Goal: Task Accomplishment & Management: Use online tool/utility

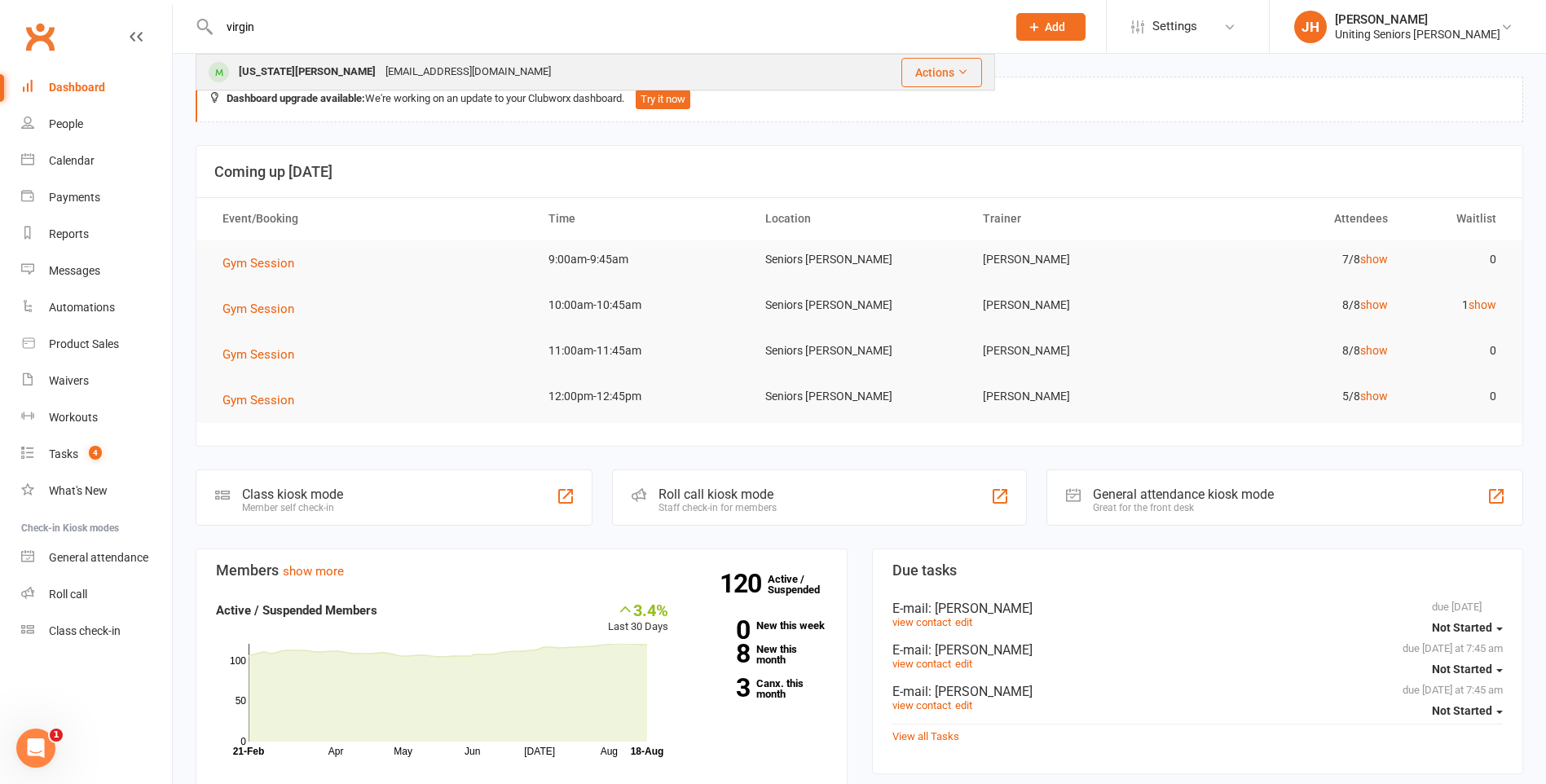
type input "virgin"
click at [438, 73] on div "[EMAIL_ADDRESS][DOMAIN_NAME]" at bounding box center [468, 72] width 175 height 24
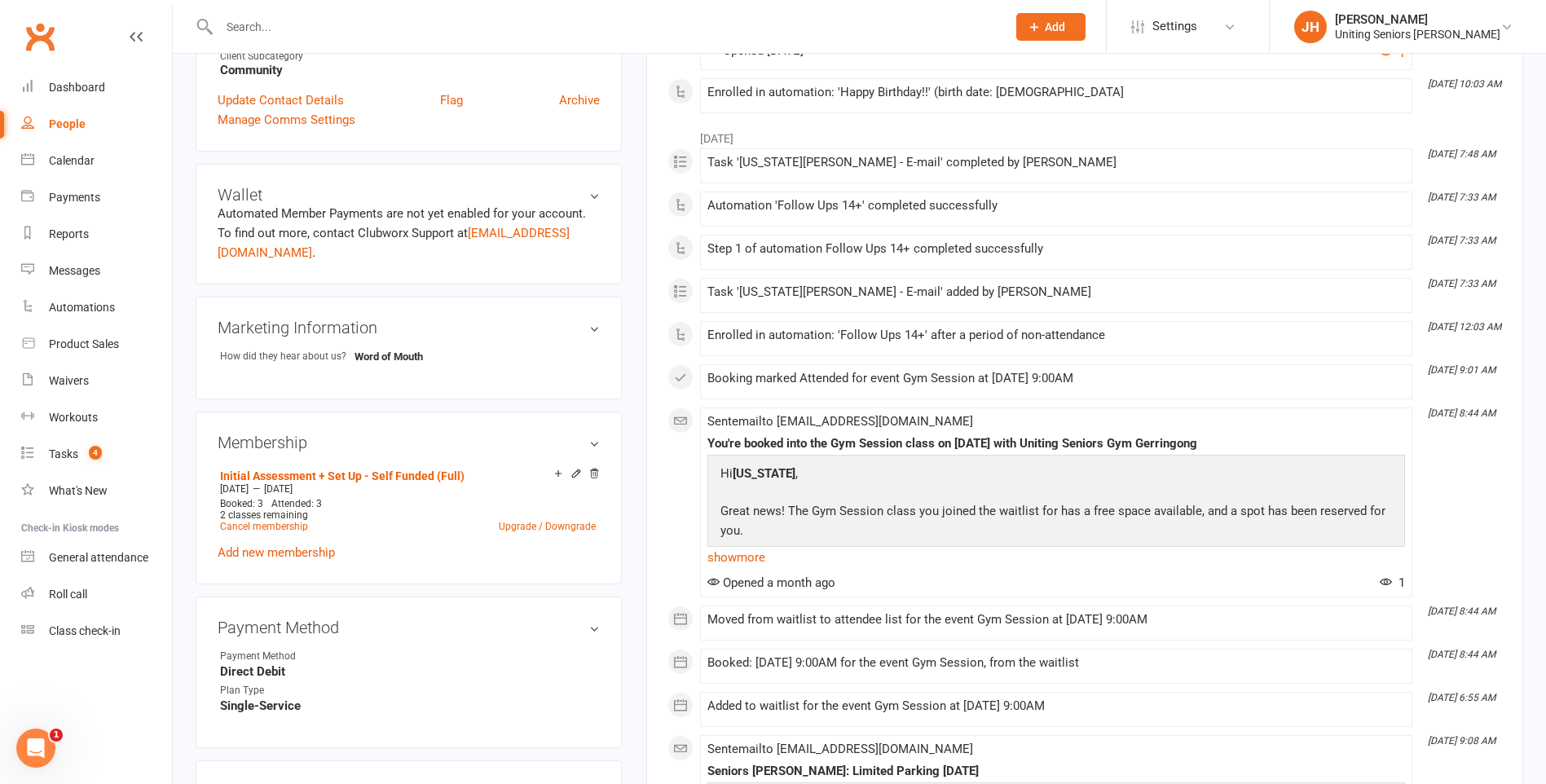
scroll to position [571, 0]
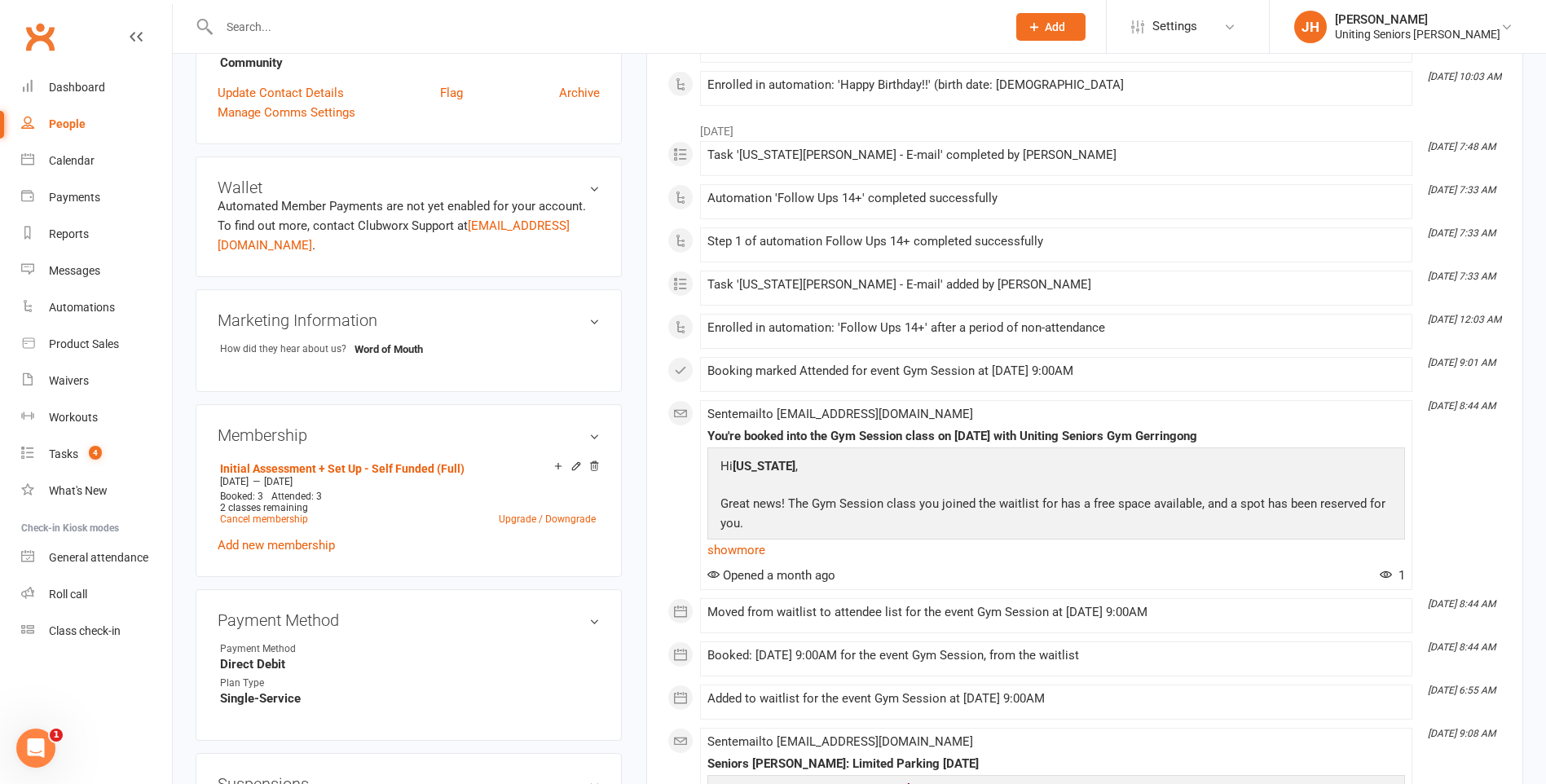
click at [1160, 306] on div "July [DATE] 7:48 AM Task '[US_STATE][PERSON_NAME] - E-mail' completed by [PERSO…" at bounding box center [1084, 561] width 835 height 894
click at [297, 27] on input "text" at bounding box center [604, 27] width 781 height 23
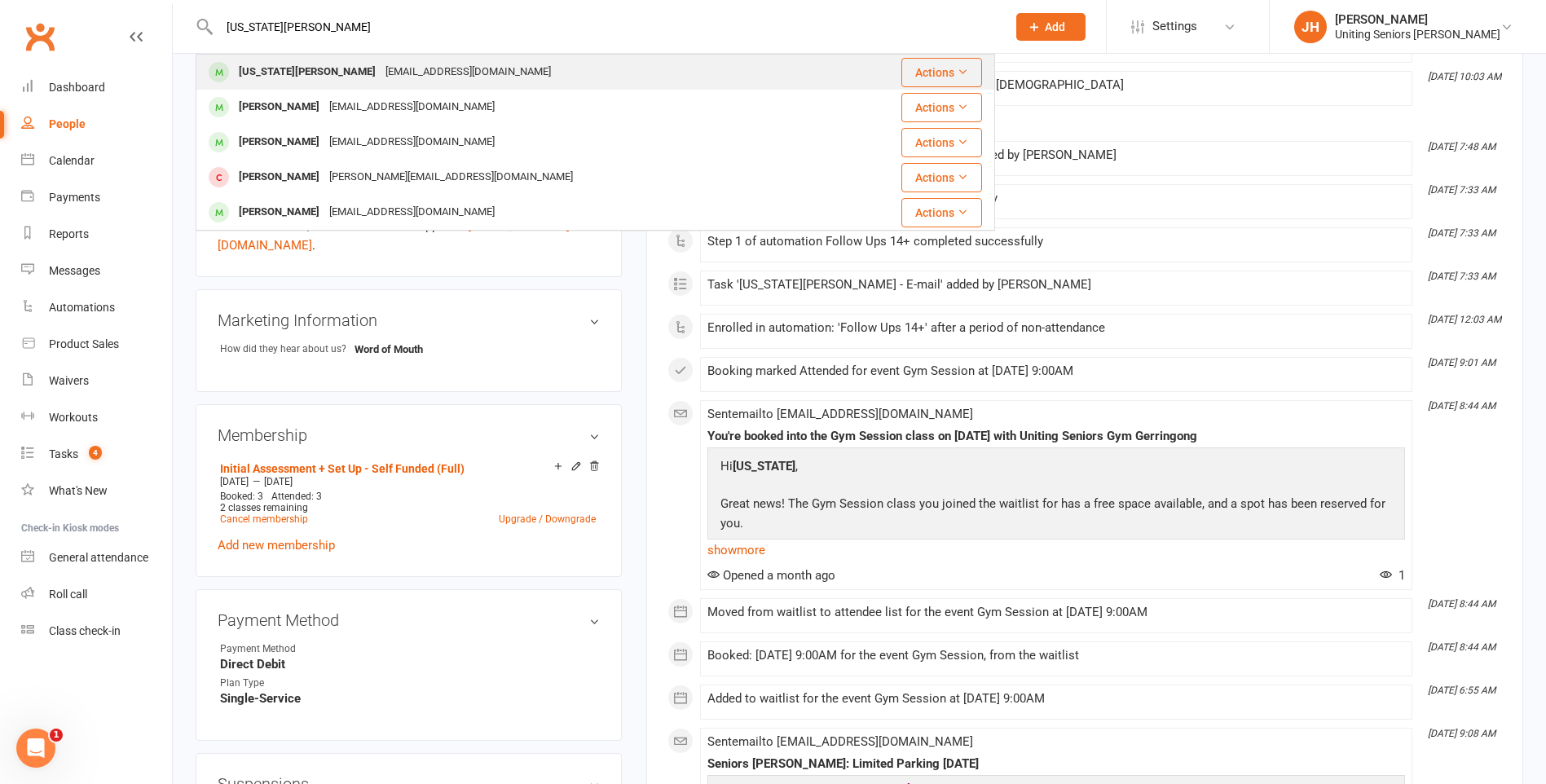
type input "[US_STATE][PERSON_NAME]"
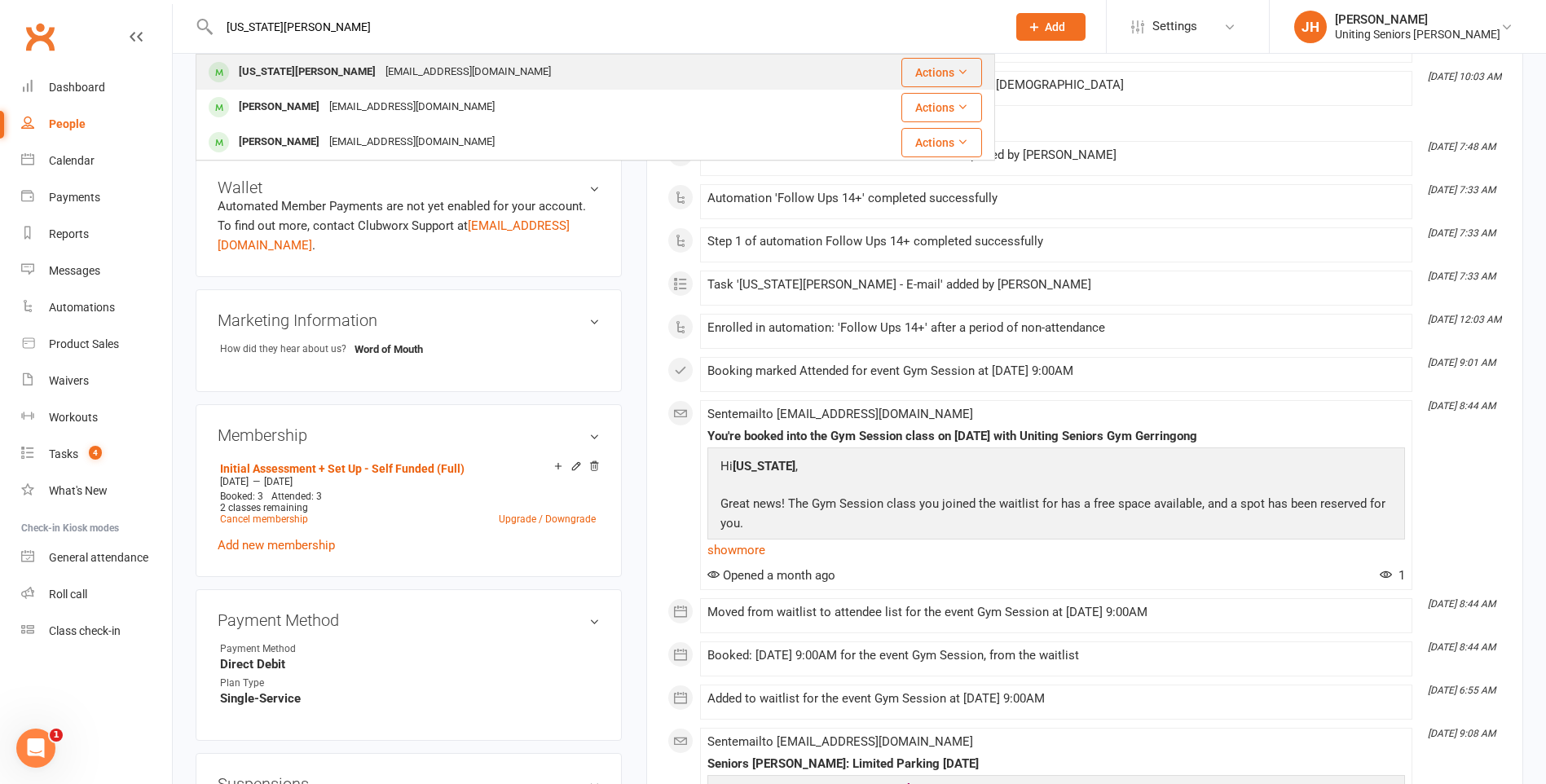
click at [418, 74] on div "[EMAIL_ADDRESS][DOMAIN_NAME]" at bounding box center [468, 72] width 175 height 24
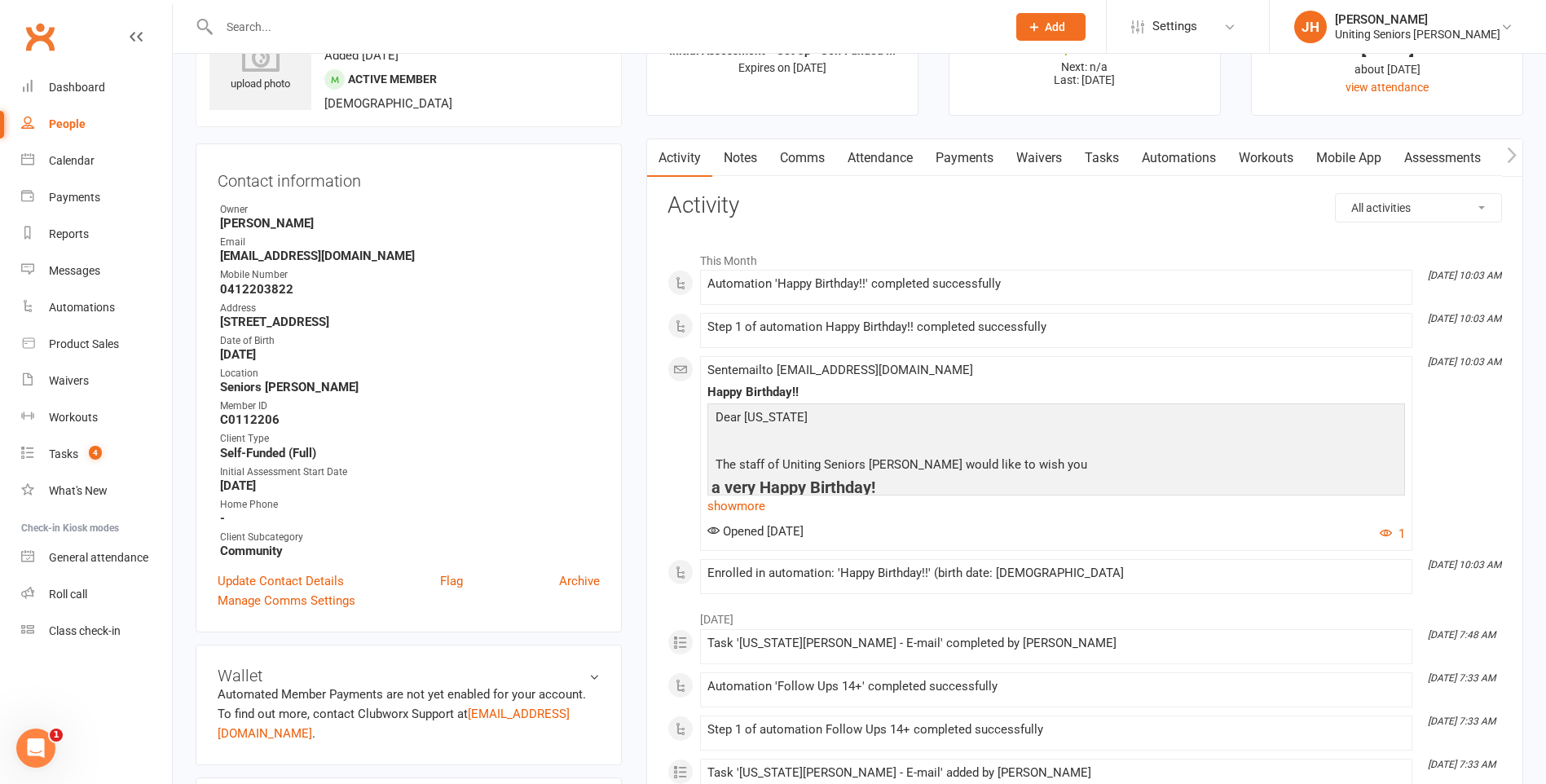
scroll to position [81, 0]
drag, startPoint x: 232, startPoint y: 421, endPoint x: 199, endPoint y: 424, distance: 33.1
click at [199, 424] on div "Contact information Owner [PERSON_NAME] Email [EMAIL_ADDRESS][DOMAIN_NAME] Mobi…" at bounding box center [409, 388] width 427 height 489
drag, startPoint x: 199, startPoint y: 424, endPoint x: 262, endPoint y: 422, distance: 63.0
copy strong "C0112206"
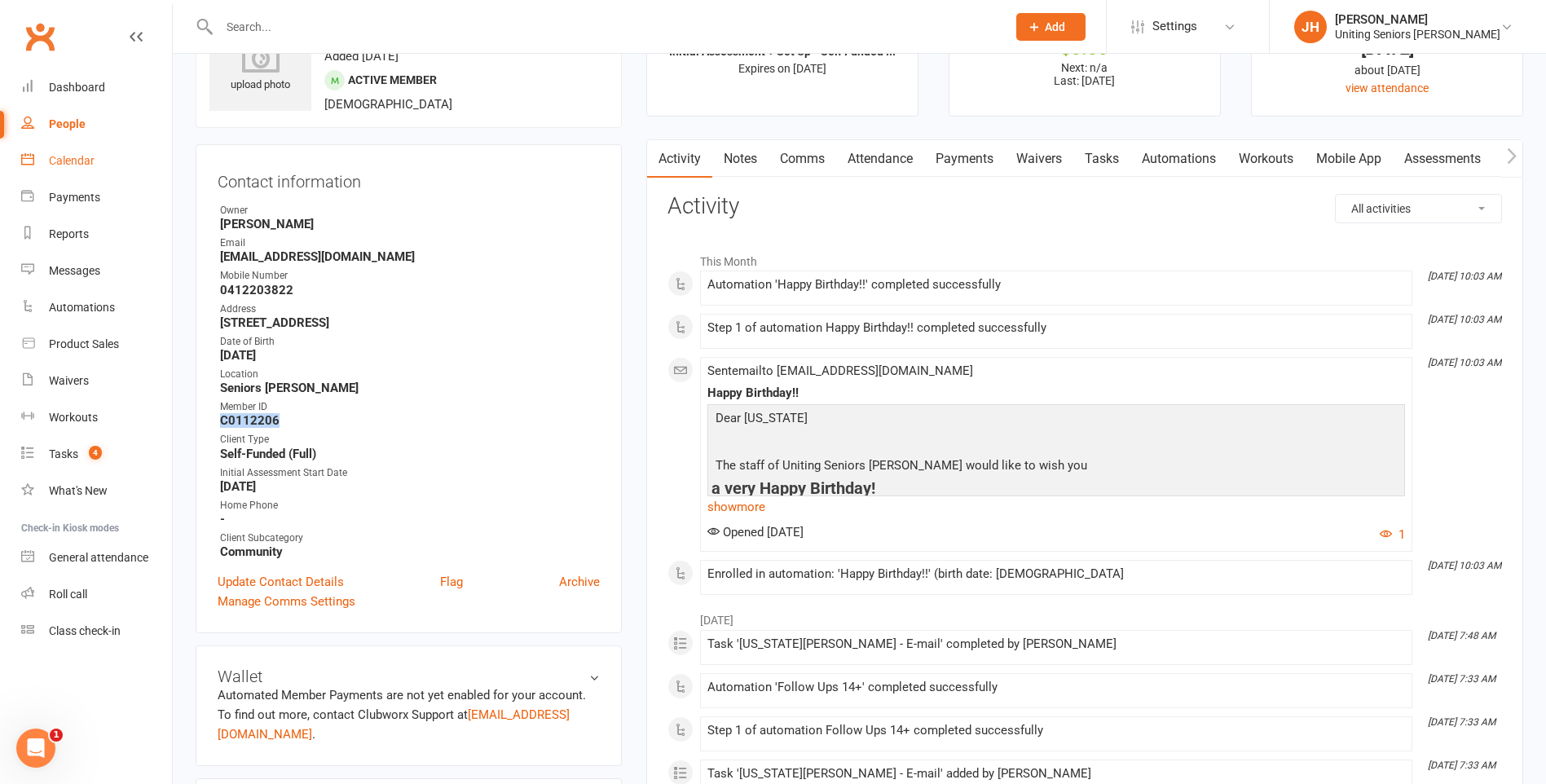
click at [74, 151] on link "Calendar" at bounding box center [96, 160] width 150 height 36
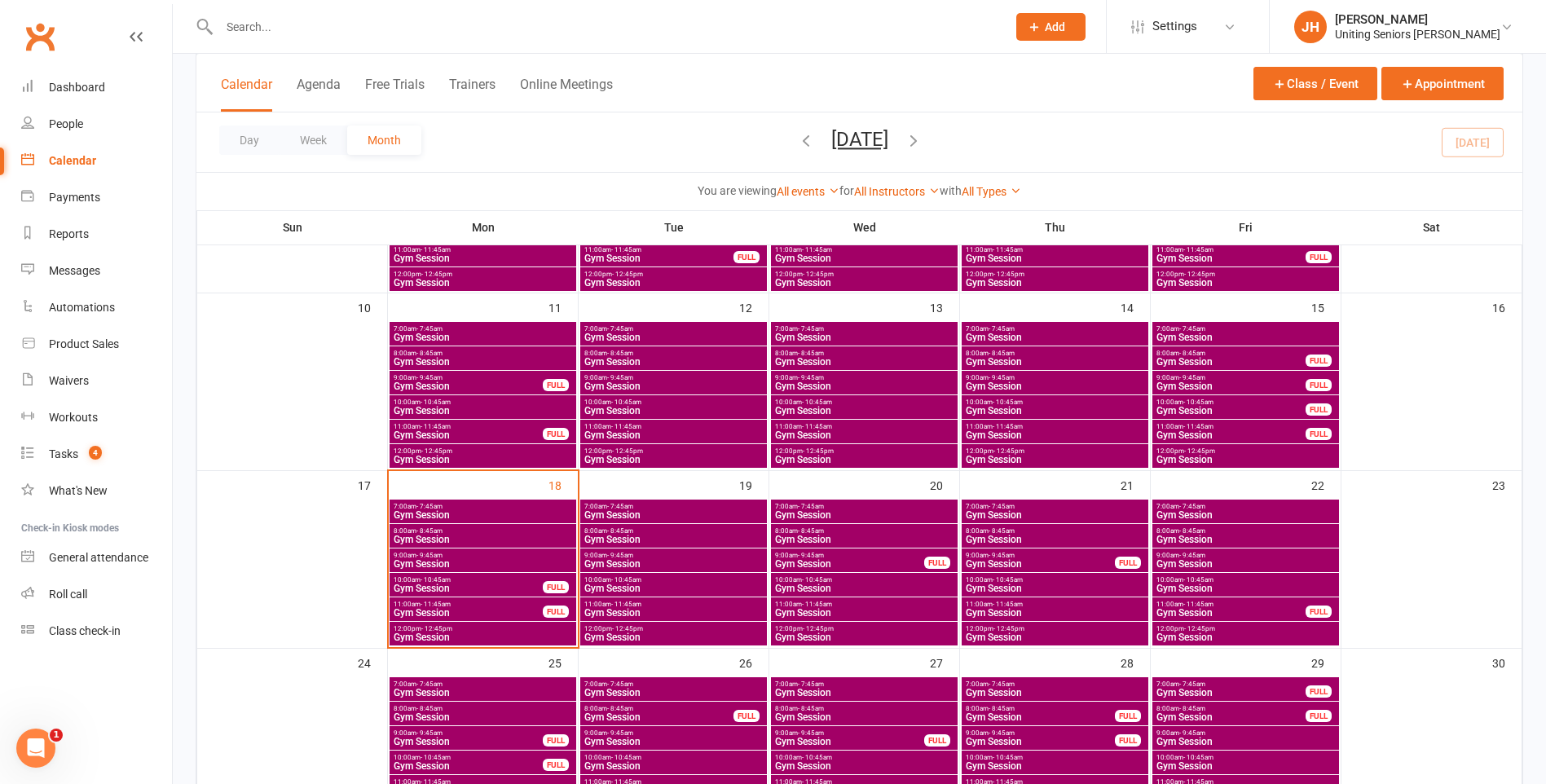
scroll to position [407, 0]
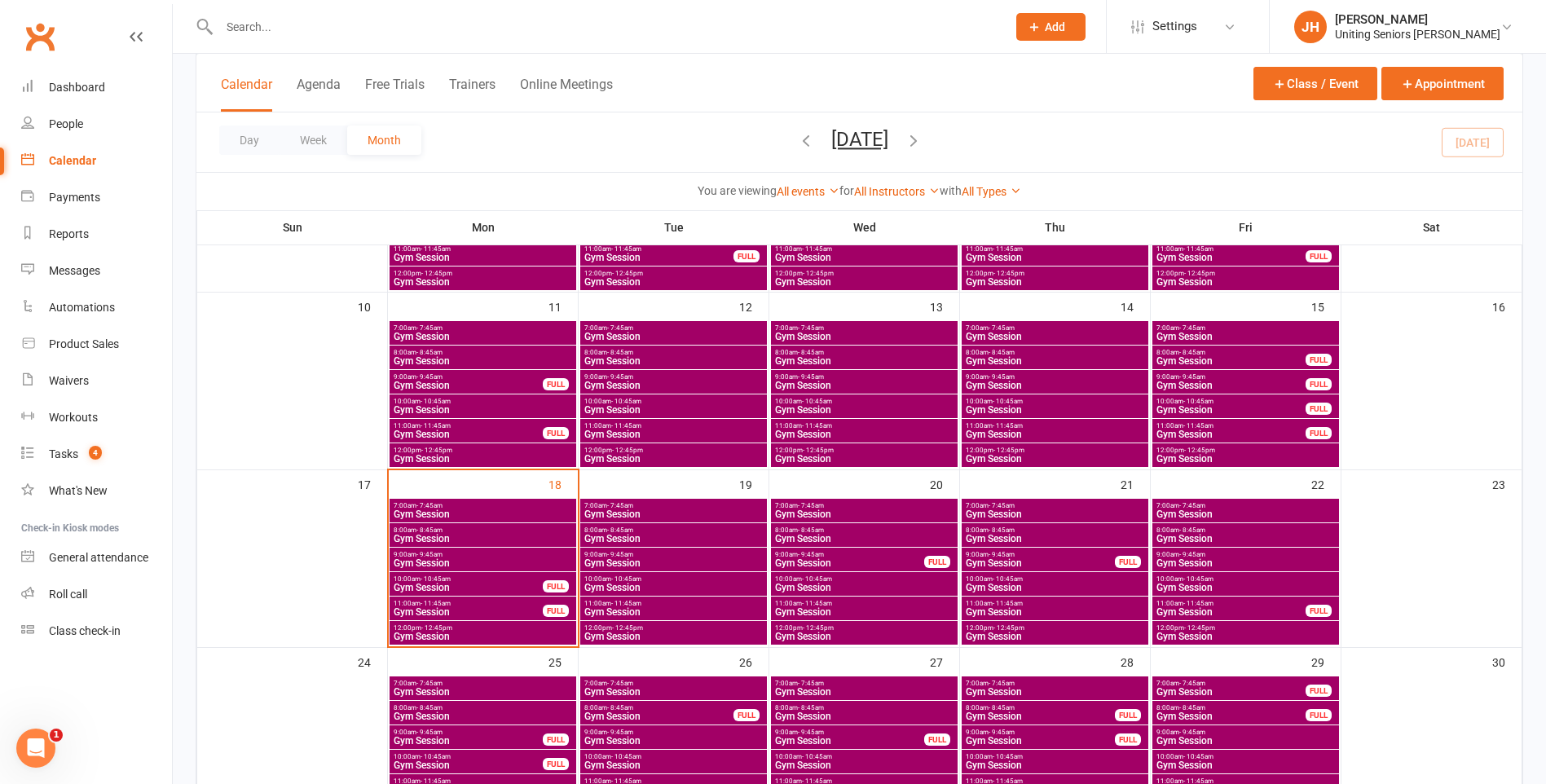
click at [439, 558] on span "Gym Session" at bounding box center [483, 563] width 181 height 10
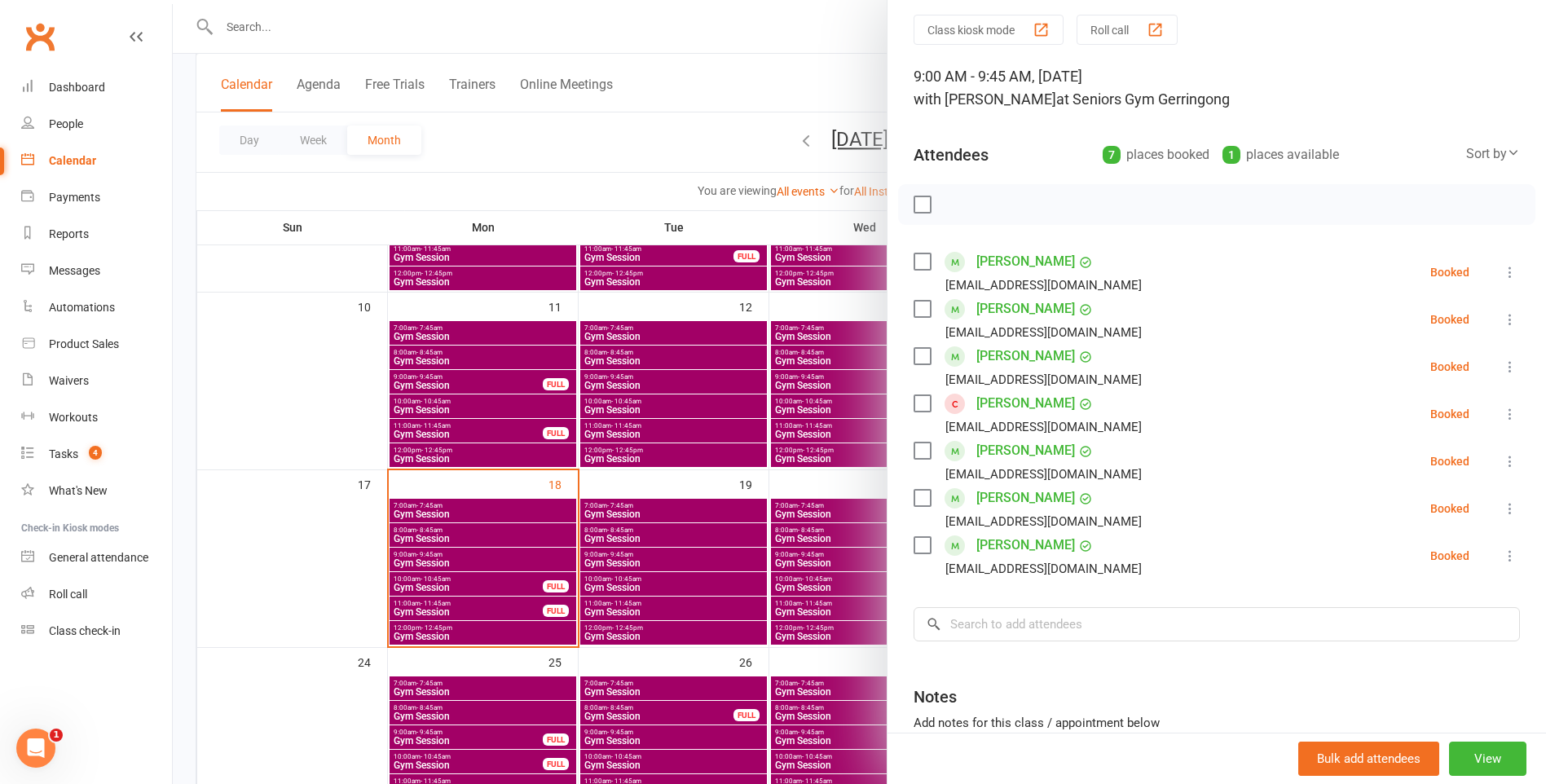
scroll to position [81, 0]
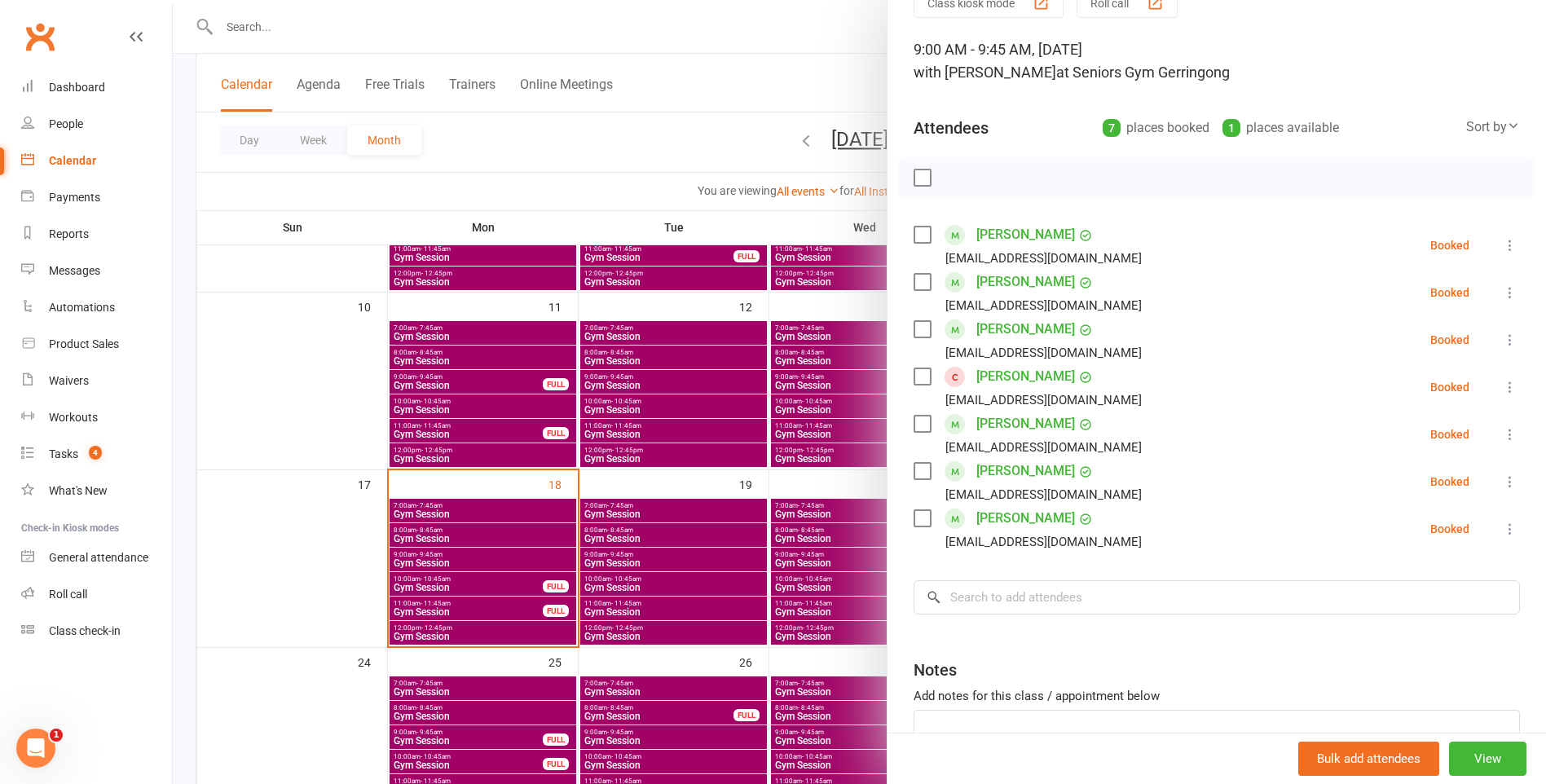
click at [1502, 244] on icon at bounding box center [1510, 245] width 16 height 16
click at [1426, 345] on link "Check in" at bounding box center [1432, 342] width 175 height 33
click at [1480, 304] on li "[PERSON_NAME] [EMAIL_ADDRESS][DOMAIN_NAME] Booked More info Remove Check in Mar…" at bounding box center [1216, 292] width 606 height 47
click at [1502, 299] on icon at bounding box center [1510, 292] width 16 height 16
click at [1428, 386] on link "Check in" at bounding box center [1432, 389] width 175 height 33
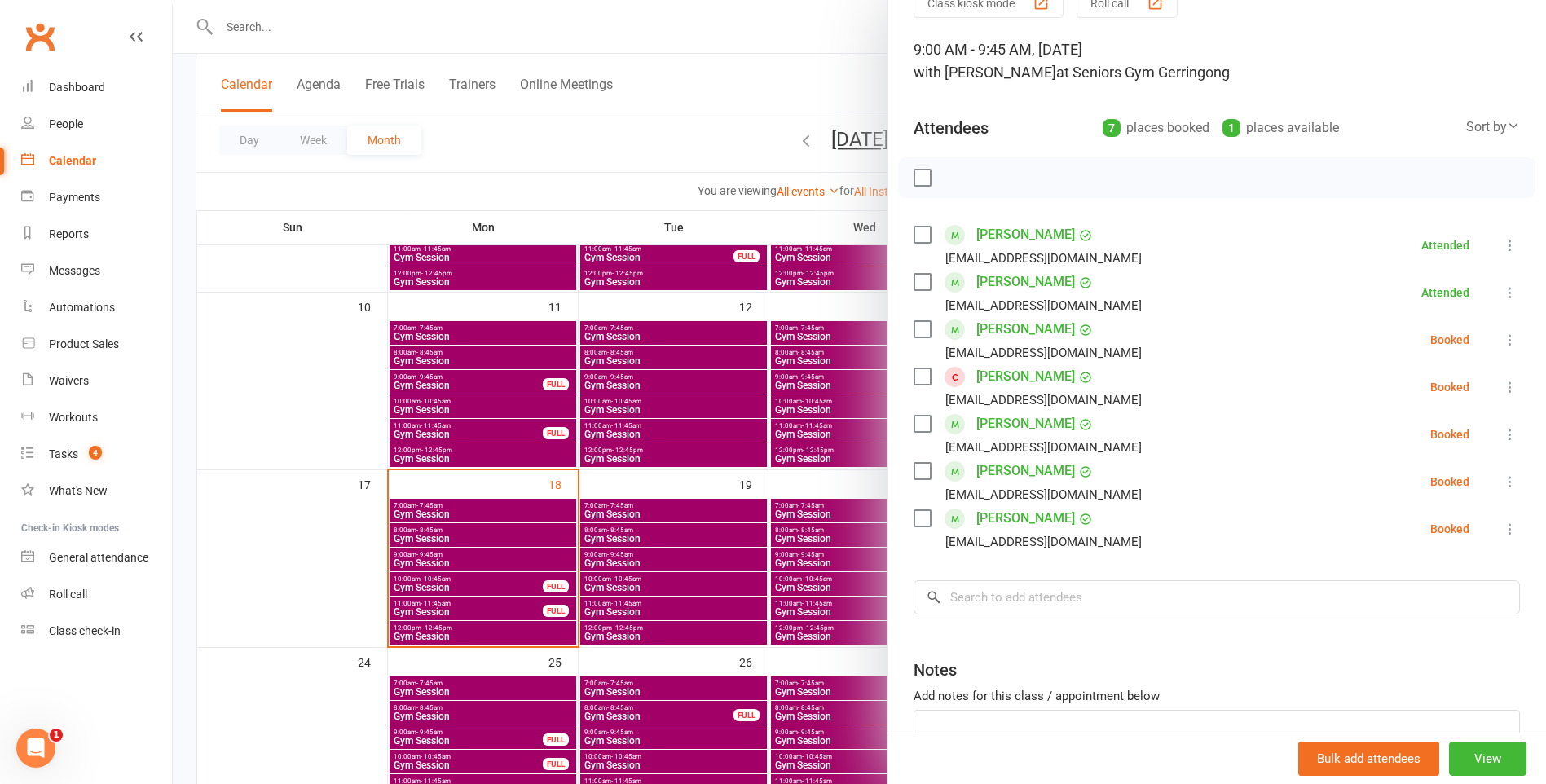
click at [1502, 334] on icon at bounding box center [1510, 340] width 16 height 16
drag, startPoint x: 1438, startPoint y: 425, endPoint x: 1443, endPoint y: 414, distance: 12.1
click at [1437, 425] on link "Check in" at bounding box center [1432, 436] width 175 height 33
drag, startPoint x: 1483, startPoint y: 384, endPoint x: 1483, endPoint y: 395, distance: 11.0
click at [1502, 386] on icon at bounding box center [1510, 387] width 16 height 16
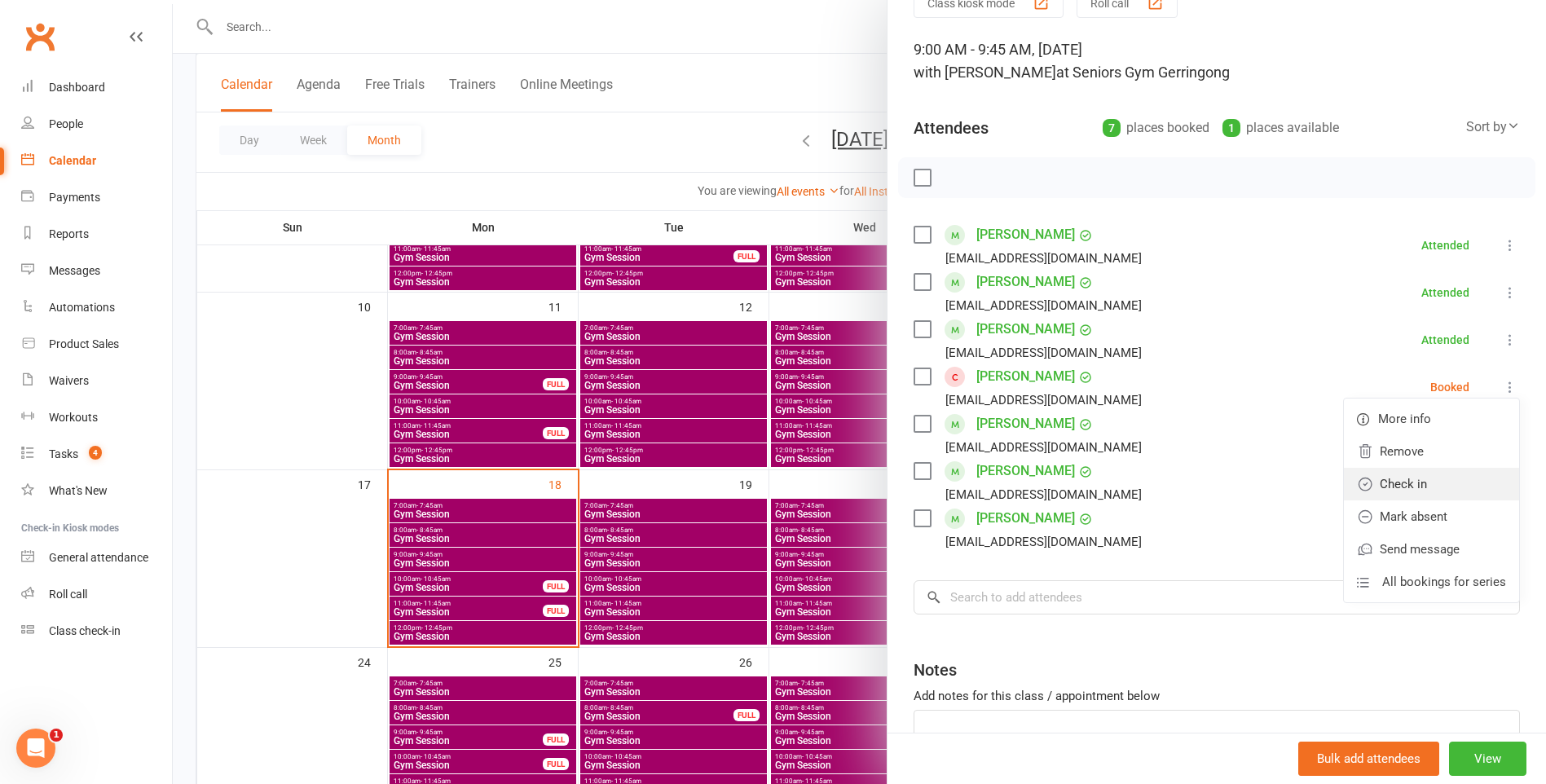
click at [1464, 475] on link "Check in" at bounding box center [1432, 484] width 175 height 33
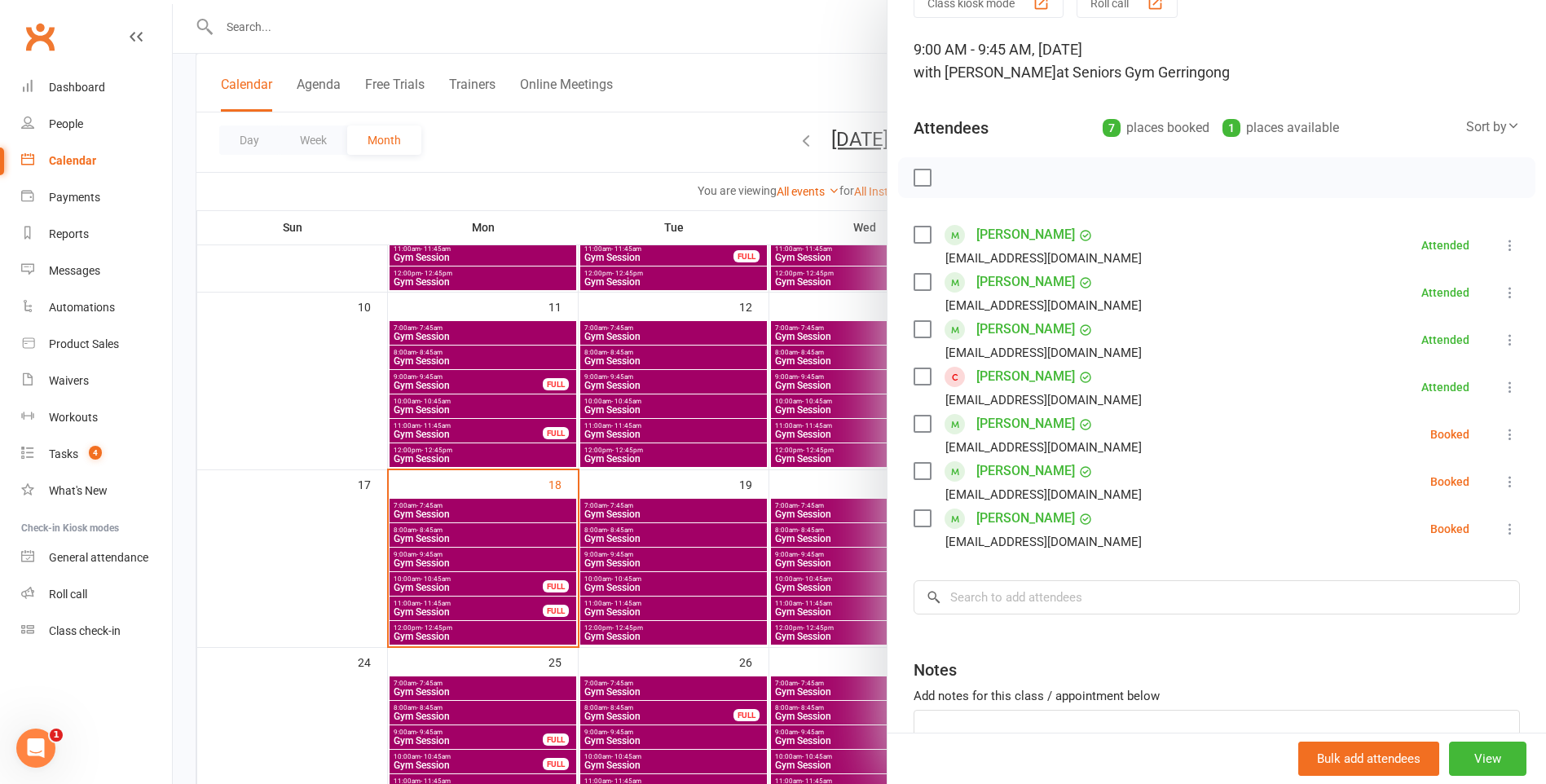
click at [1502, 430] on icon at bounding box center [1510, 434] width 16 height 16
click at [1474, 518] on link "Check in" at bounding box center [1432, 531] width 175 height 33
click at [1502, 474] on icon at bounding box center [1510, 481] width 16 height 16
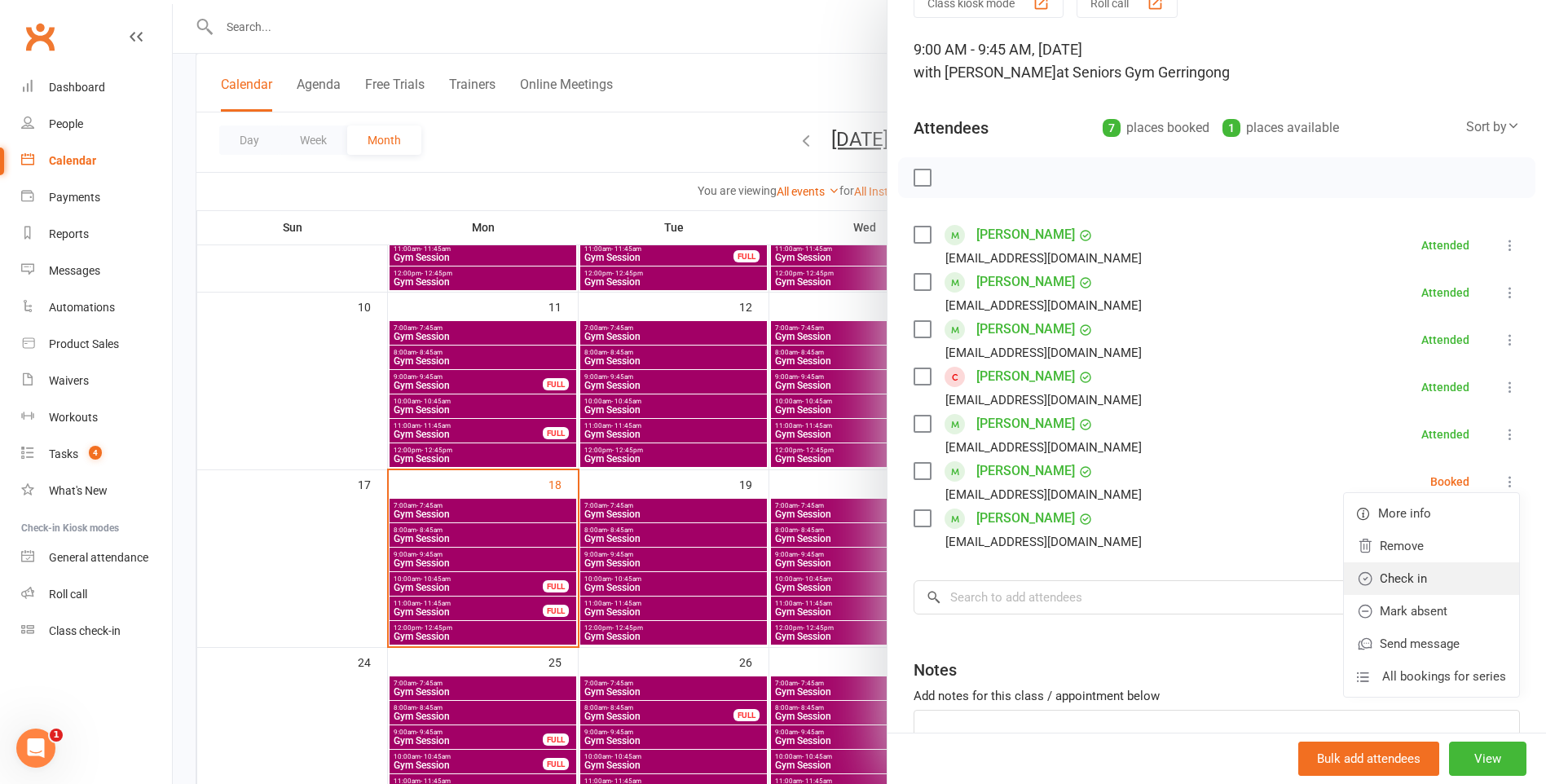
click at [1460, 575] on link "Check in" at bounding box center [1432, 578] width 175 height 33
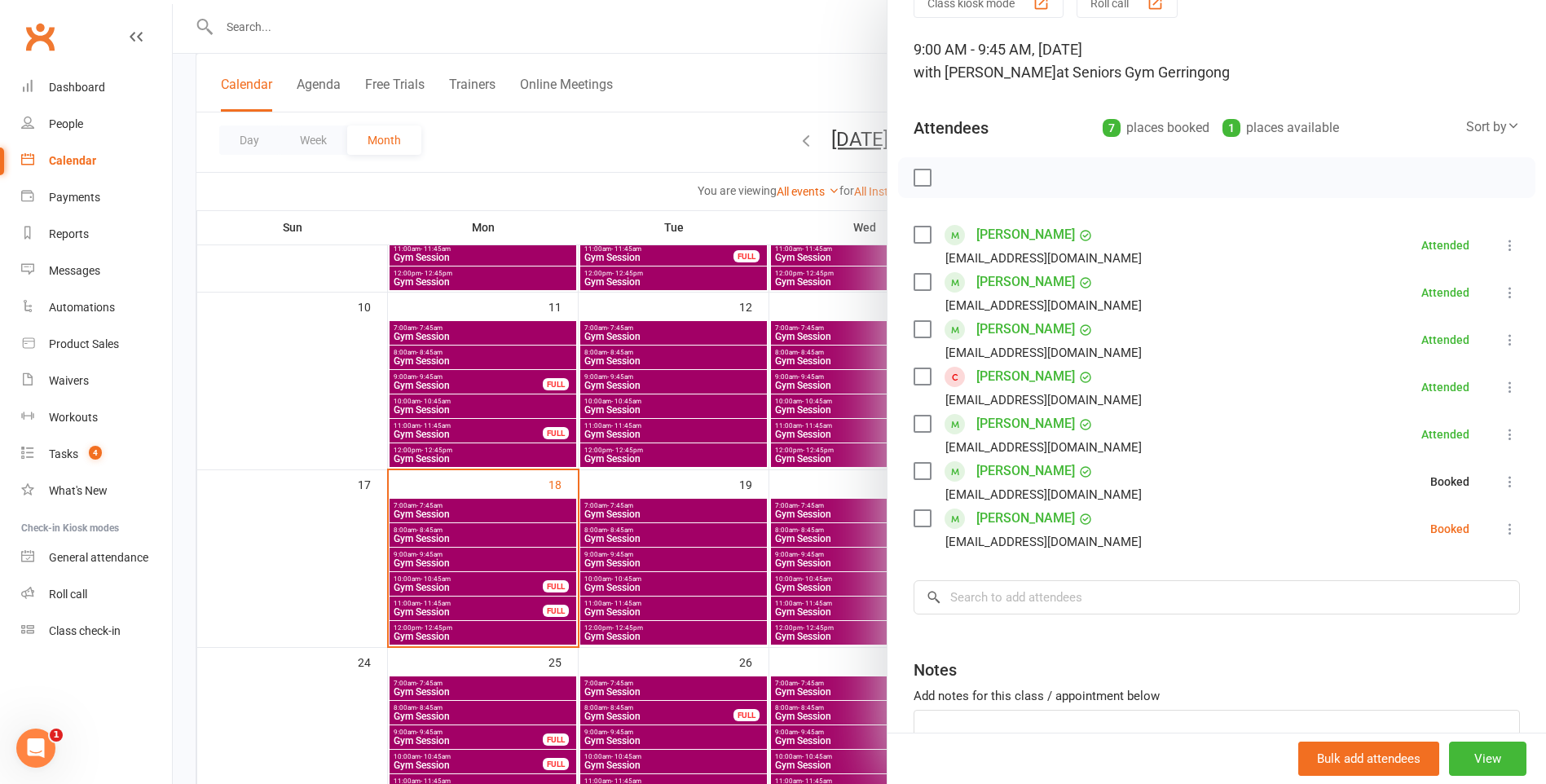
click at [1502, 525] on icon at bounding box center [1510, 528] width 16 height 16
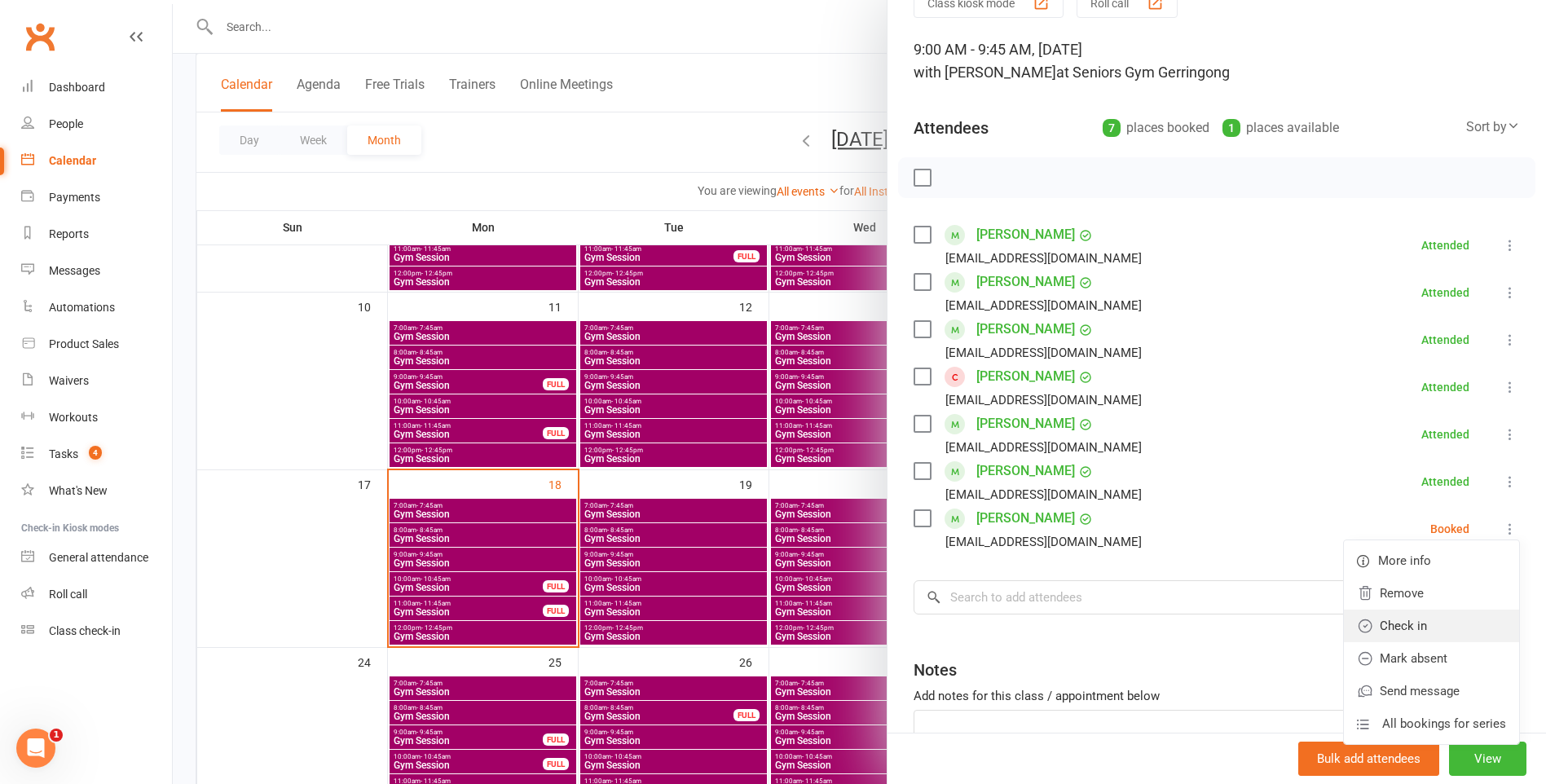
click at [1419, 625] on link "Check in" at bounding box center [1432, 626] width 175 height 33
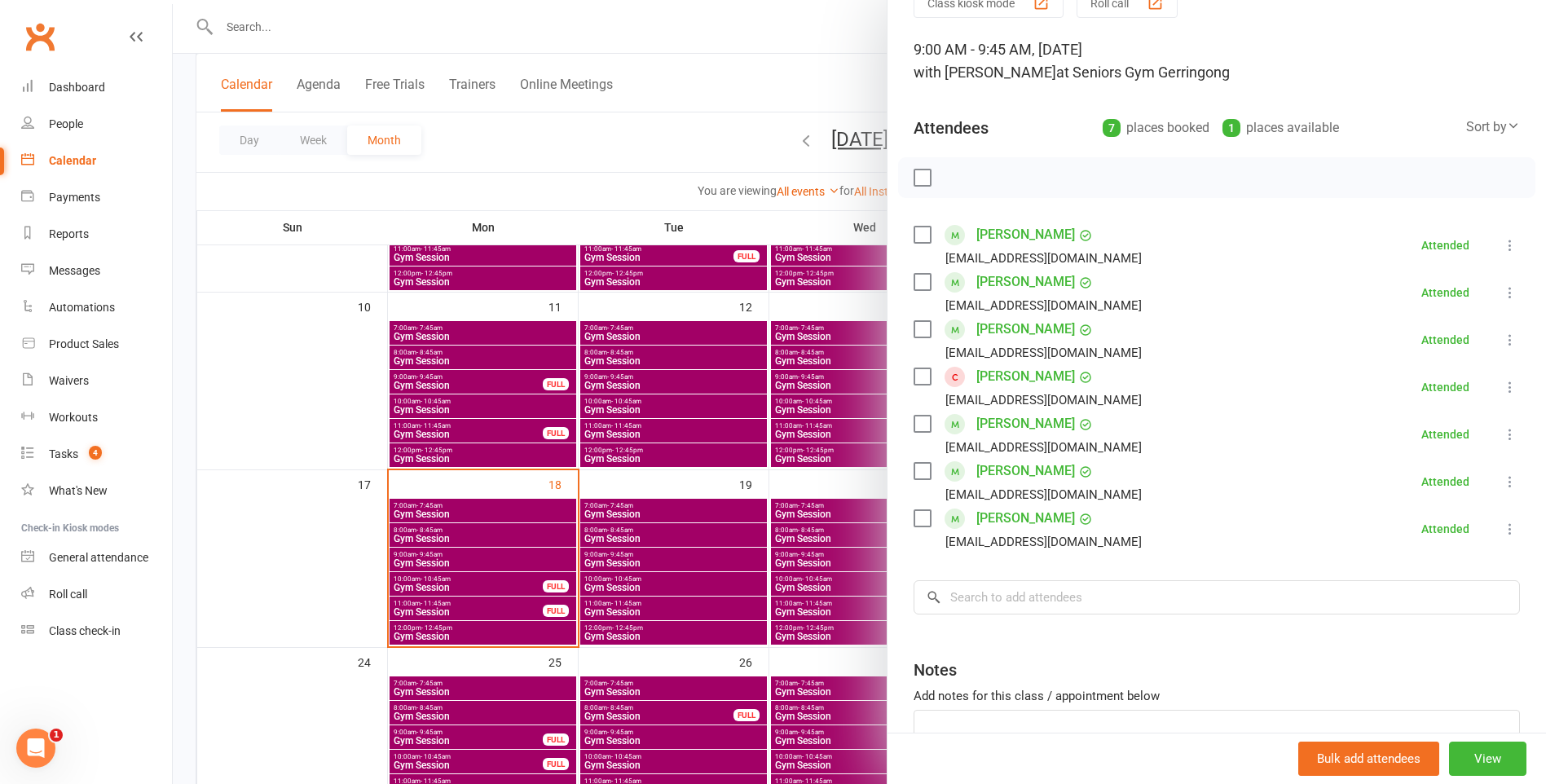
click at [489, 574] on div at bounding box center [859, 392] width 1373 height 784
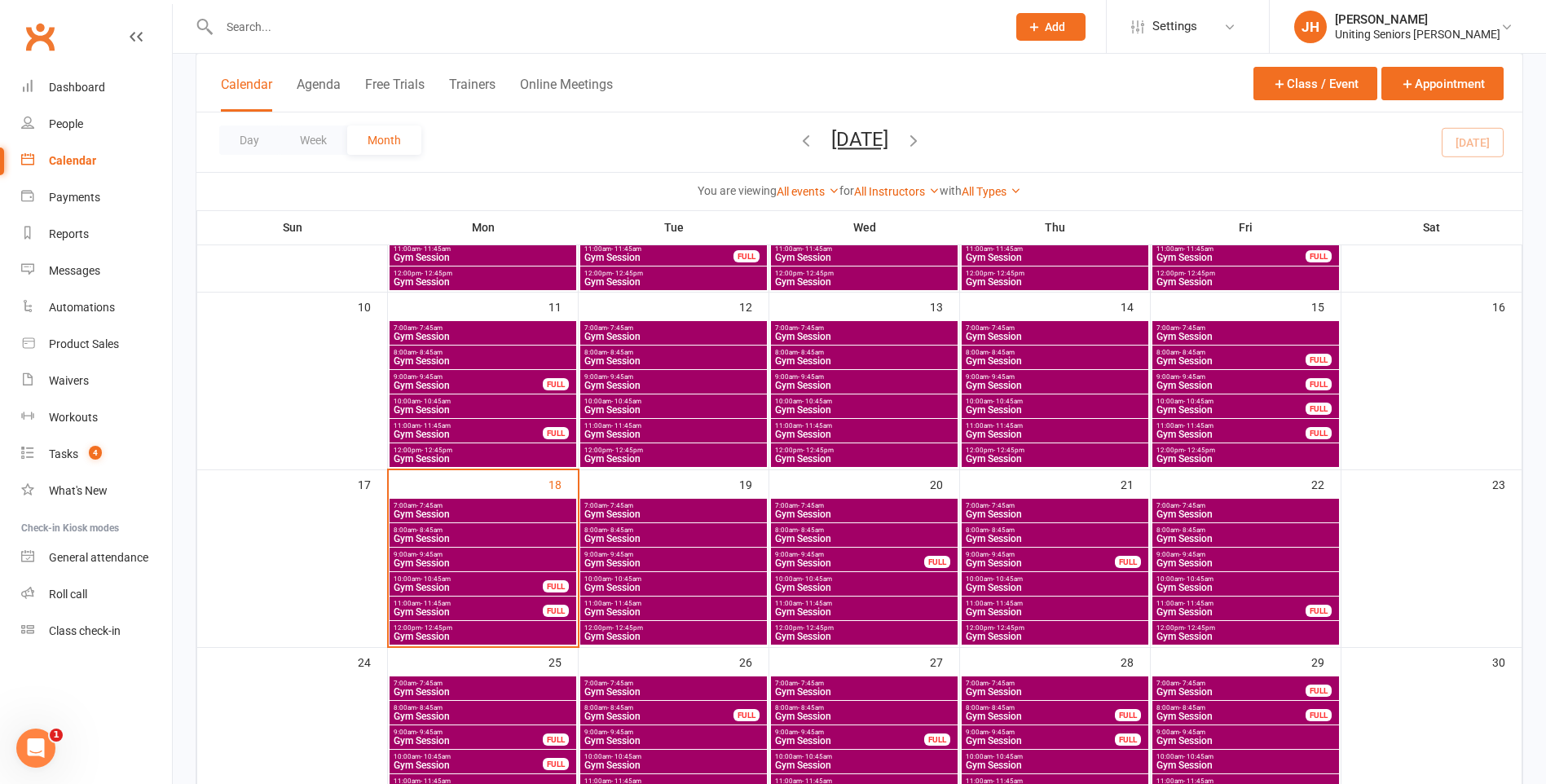
click at [504, 532] on span "8:00am - 8:45am" at bounding box center [483, 530] width 181 height 7
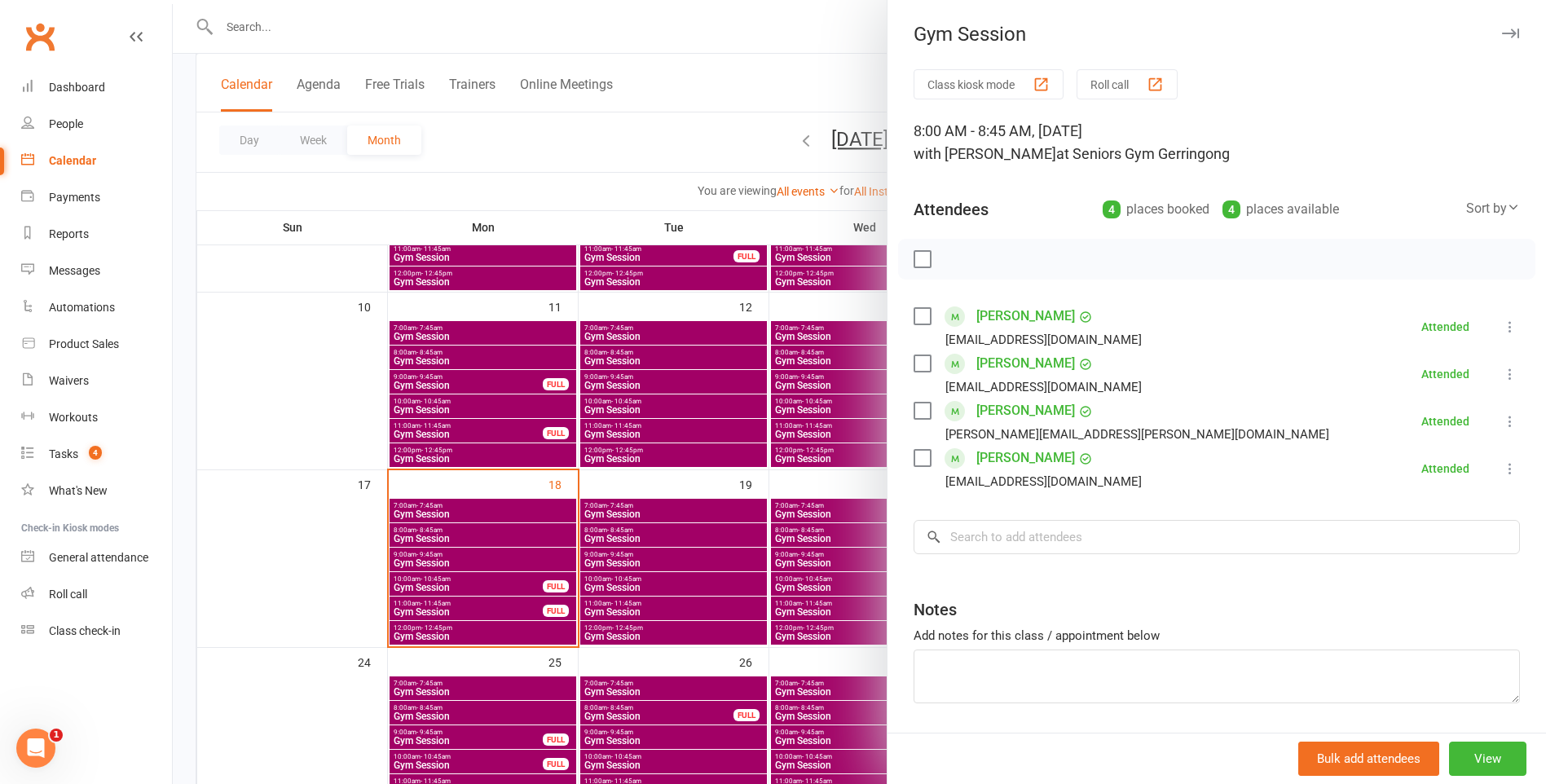
click at [497, 588] on div at bounding box center [859, 392] width 1373 height 784
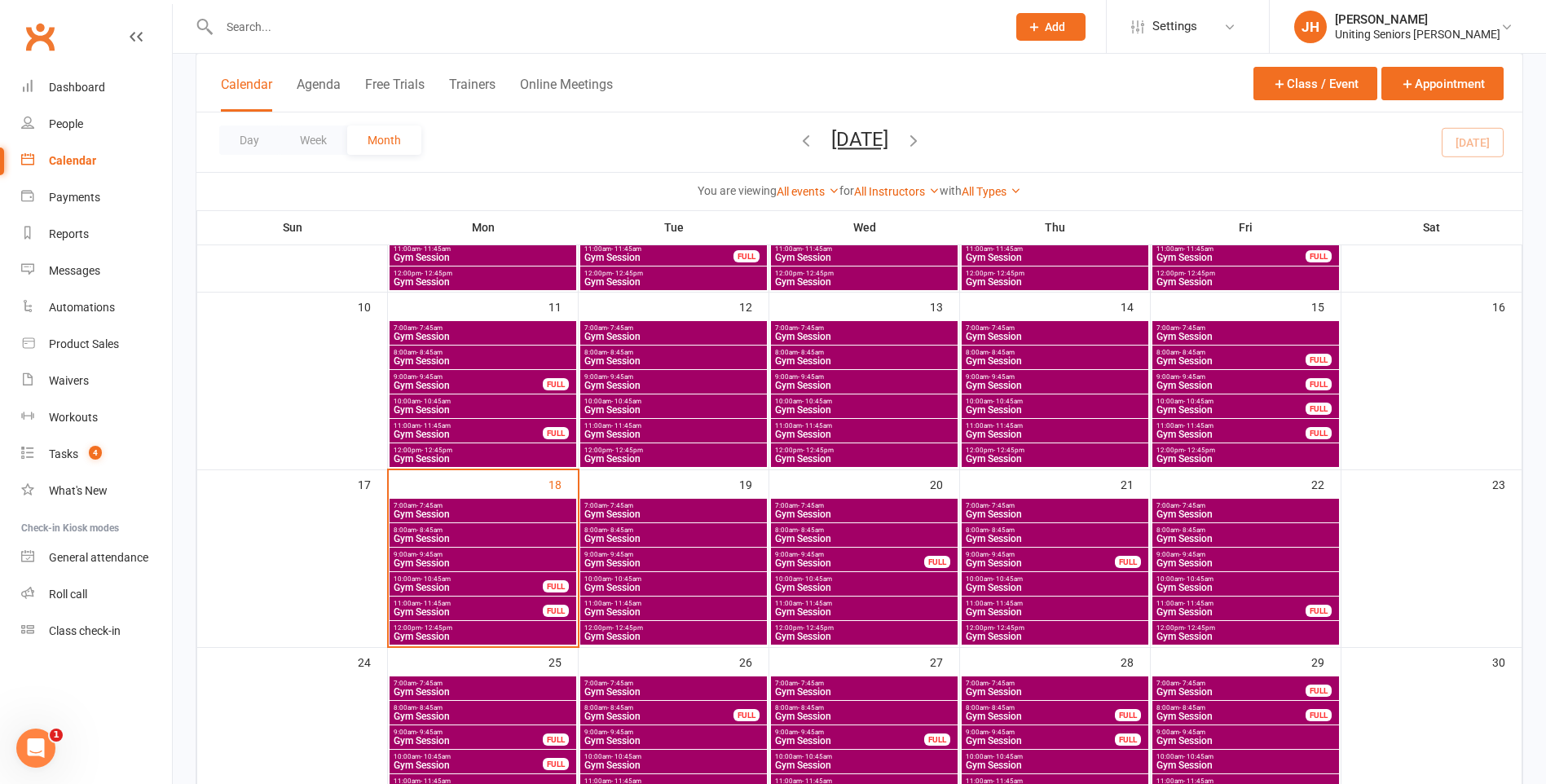
click at [497, 588] on span "Gym Session" at bounding box center [468, 587] width 150 height 10
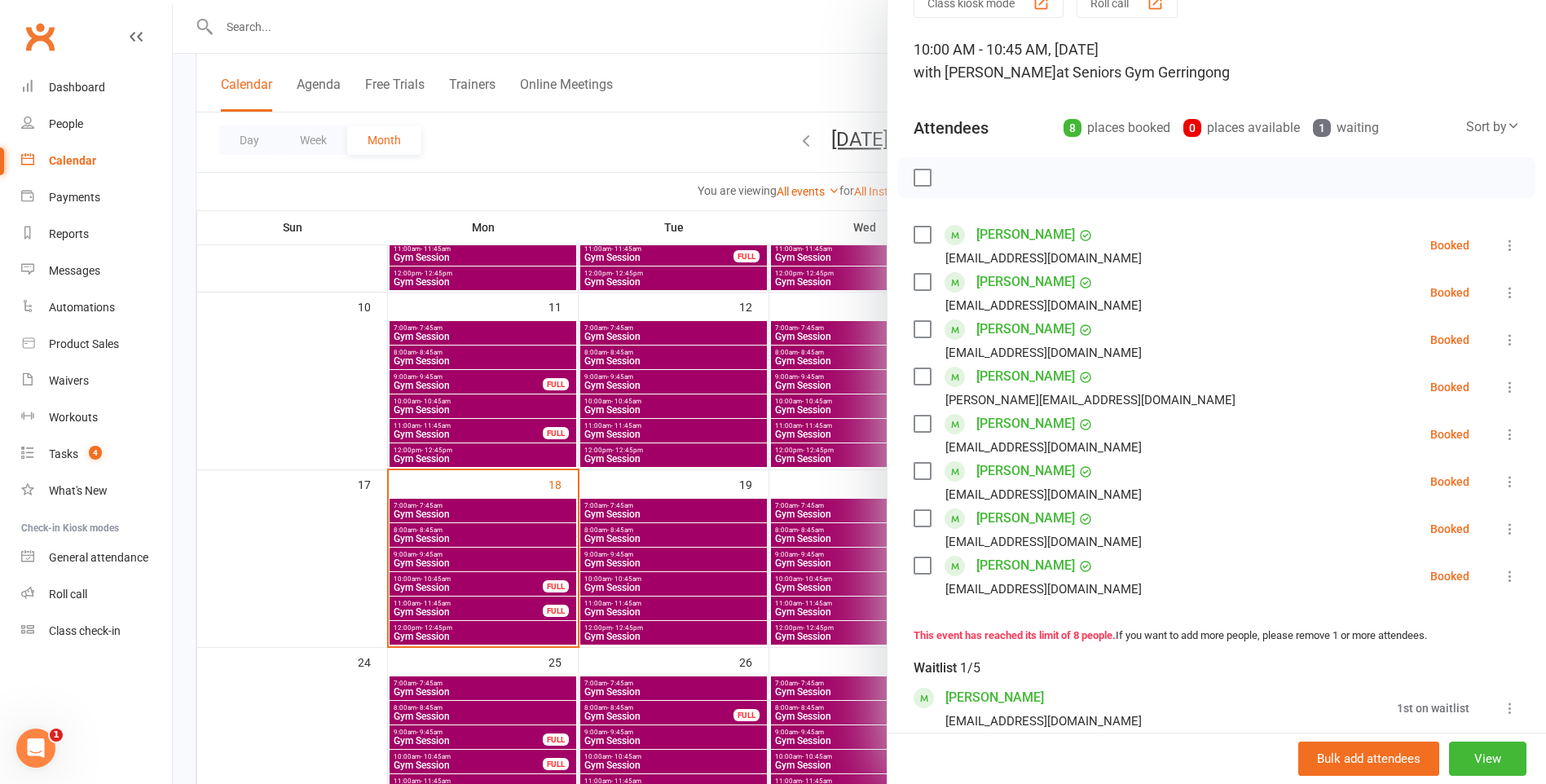
click at [467, 555] on div at bounding box center [859, 392] width 1373 height 784
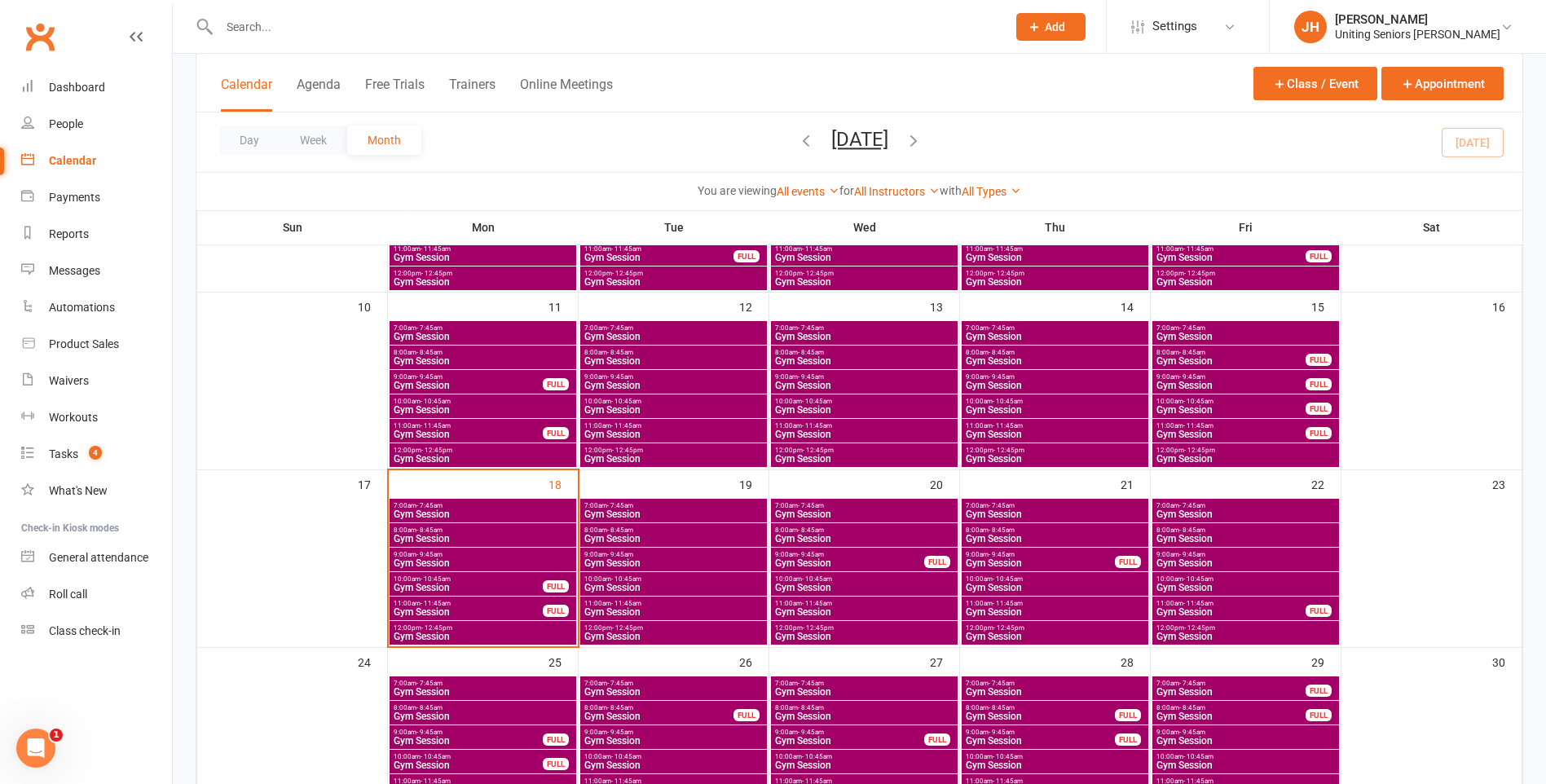
click at [479, 557] on div "9:00am - 9:45am Gym Session" at bounding box center [482, 559] width 187 height 24
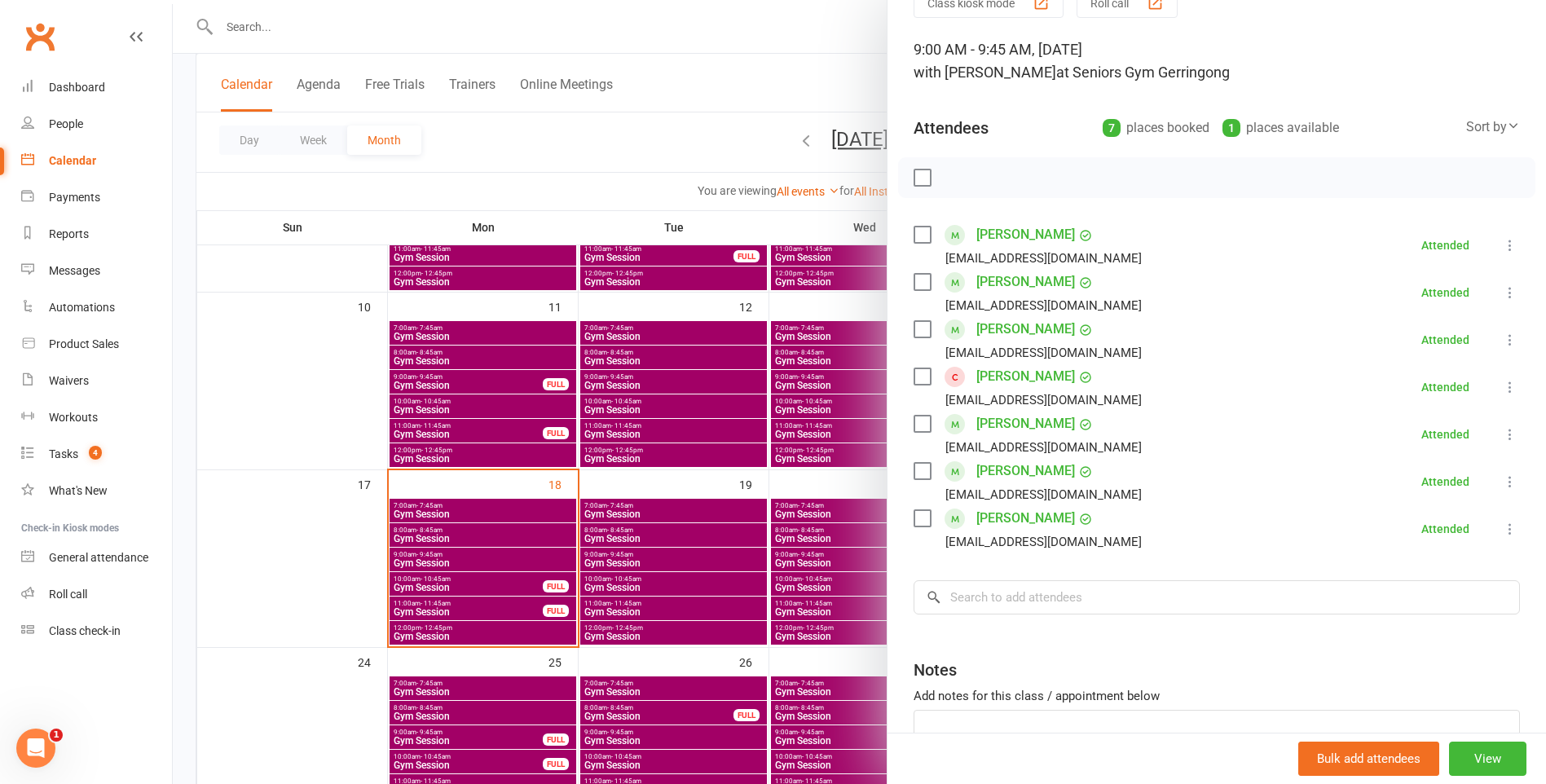
click at [582, 217] on div at bounding box center [859, 392] width 1373 height 784
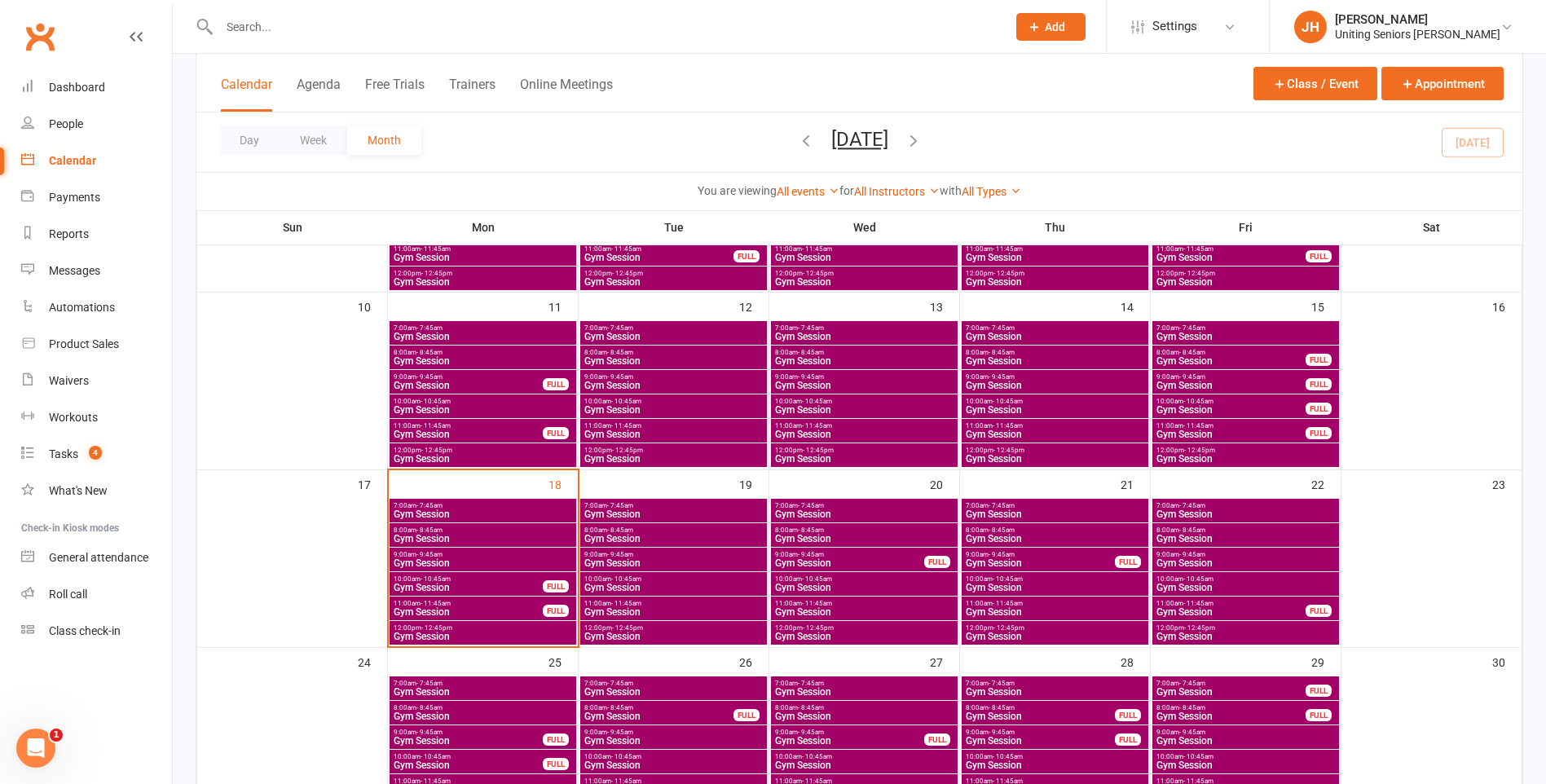
click at [484, 582] on span "Gym Session" at bounding box center [468, 587] width 150 height 10
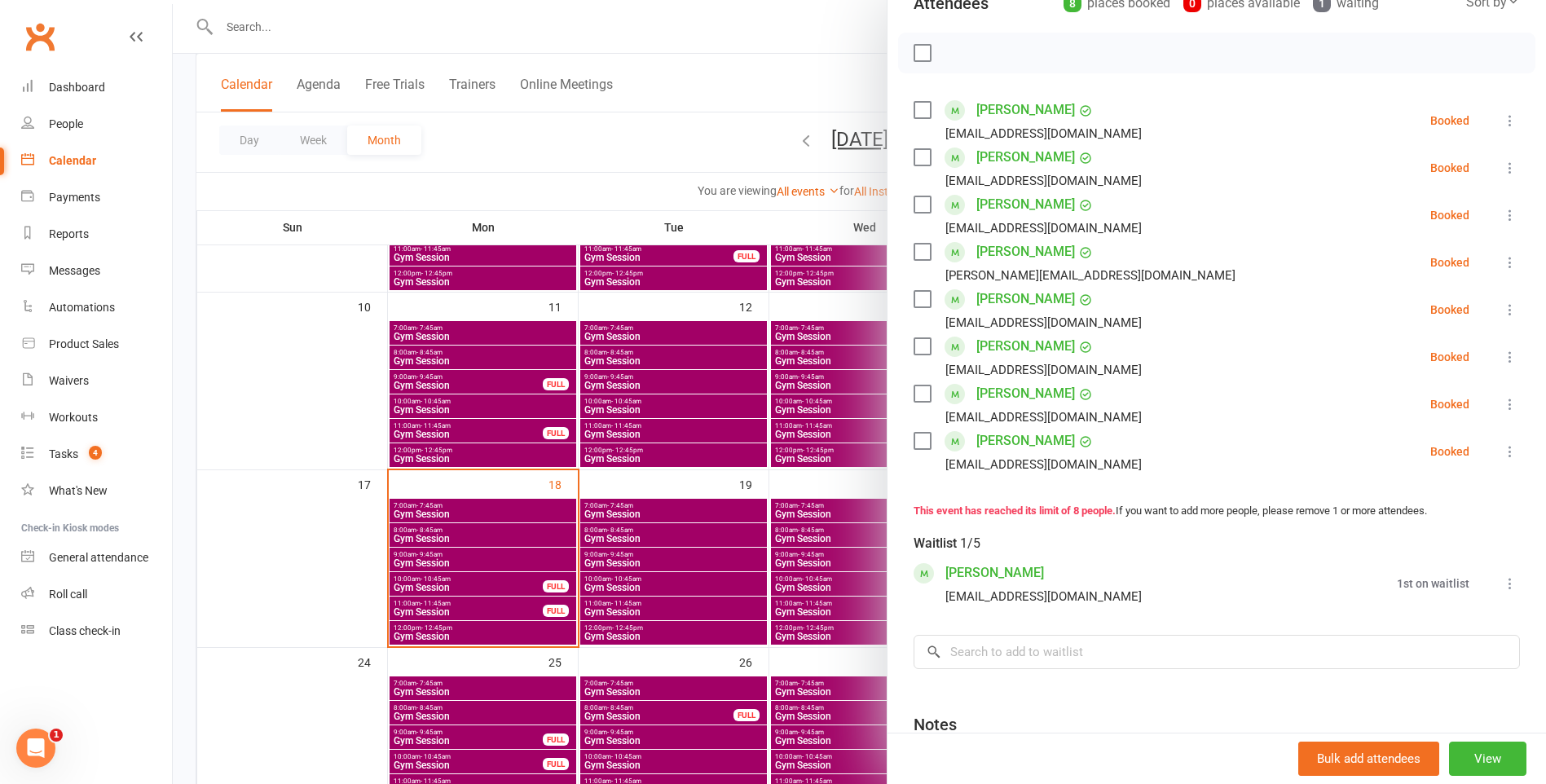
scroll to position [244, 0]
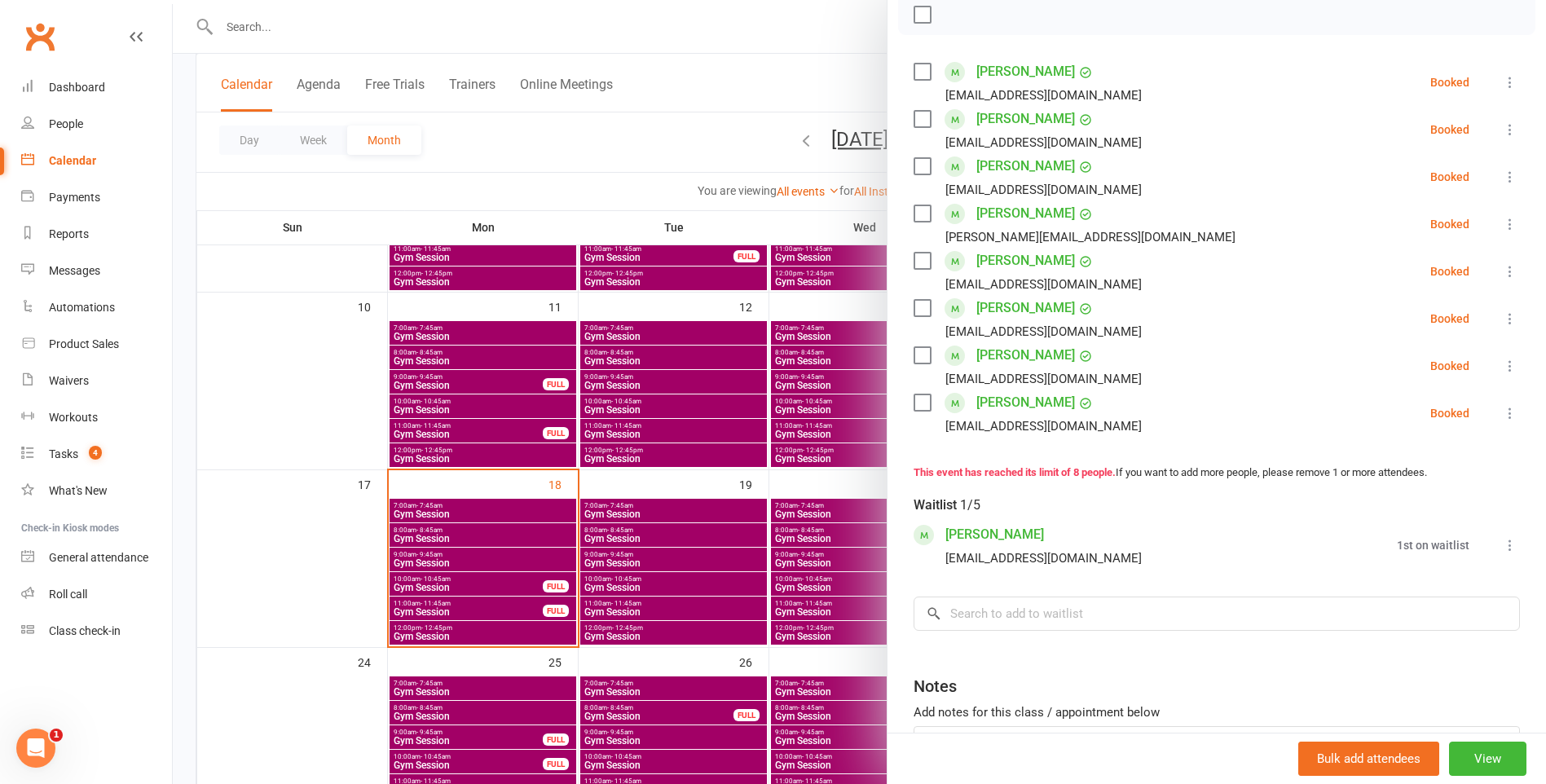
click at [460, 611] on div at bounding box center [859, 392] width 1373 height 784
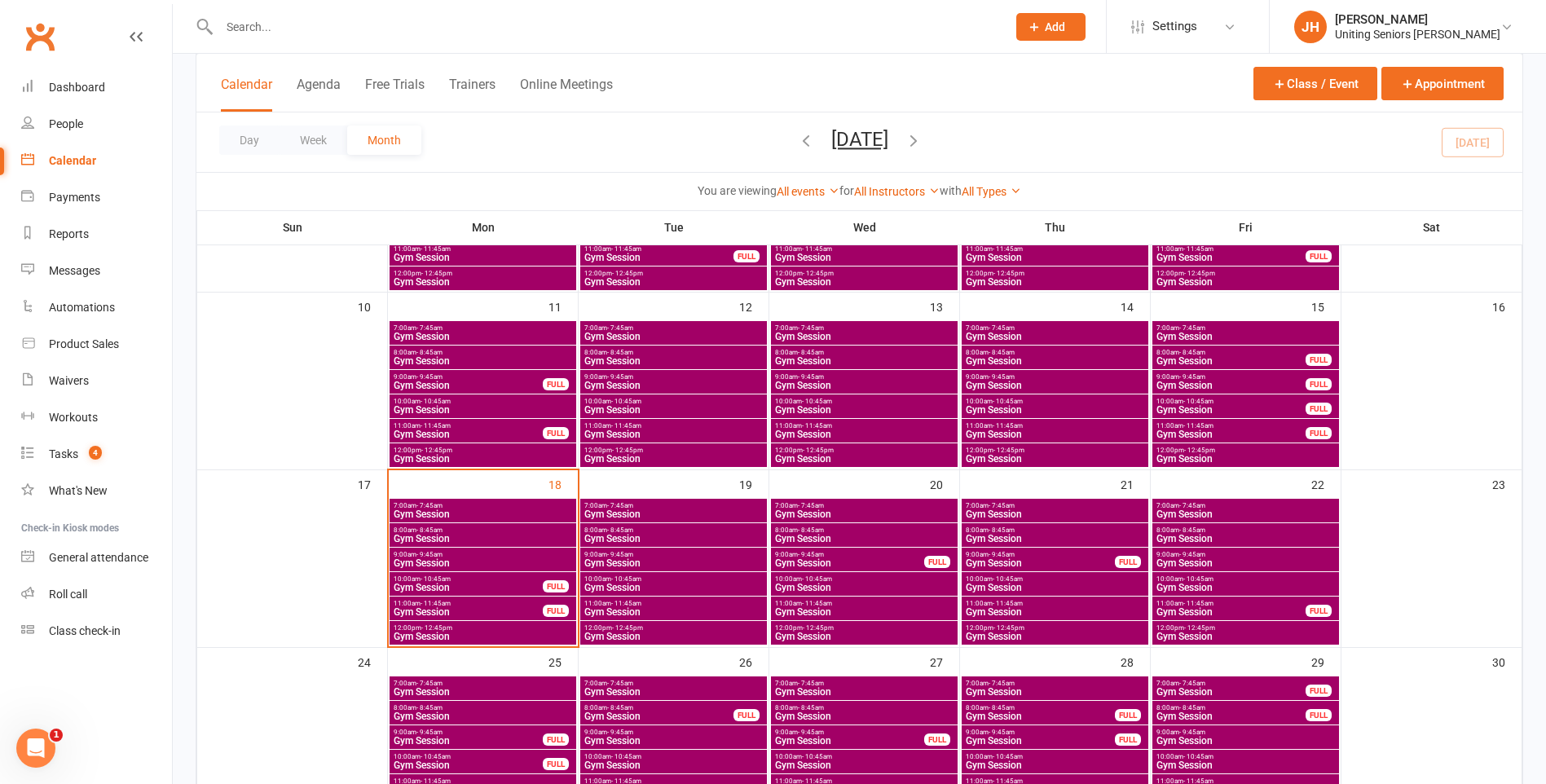
click at [479, 608] on span "Gym Session" at bounding box center [468, 611] width 150 height 10
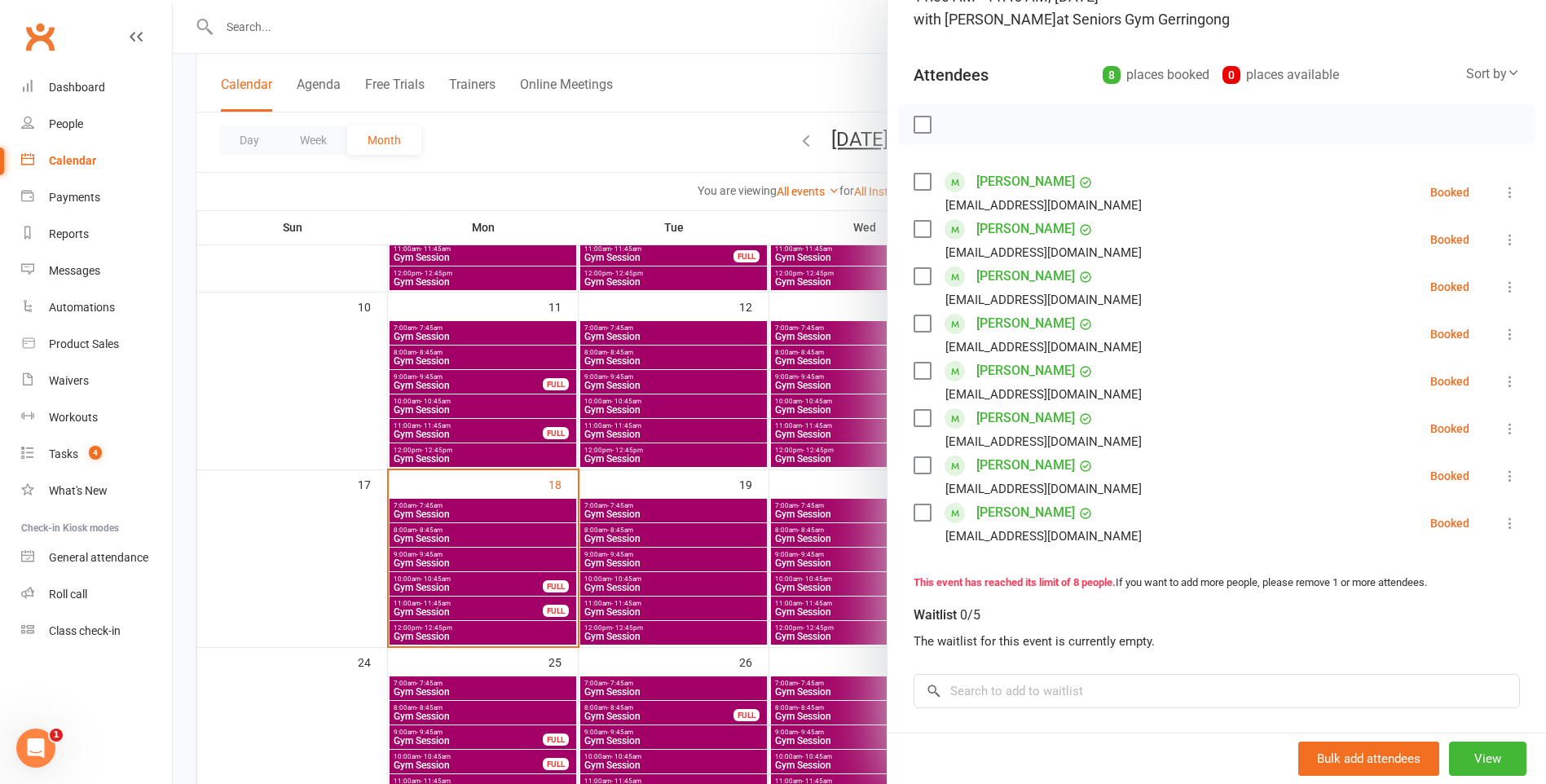
scroll to position [163, 0]
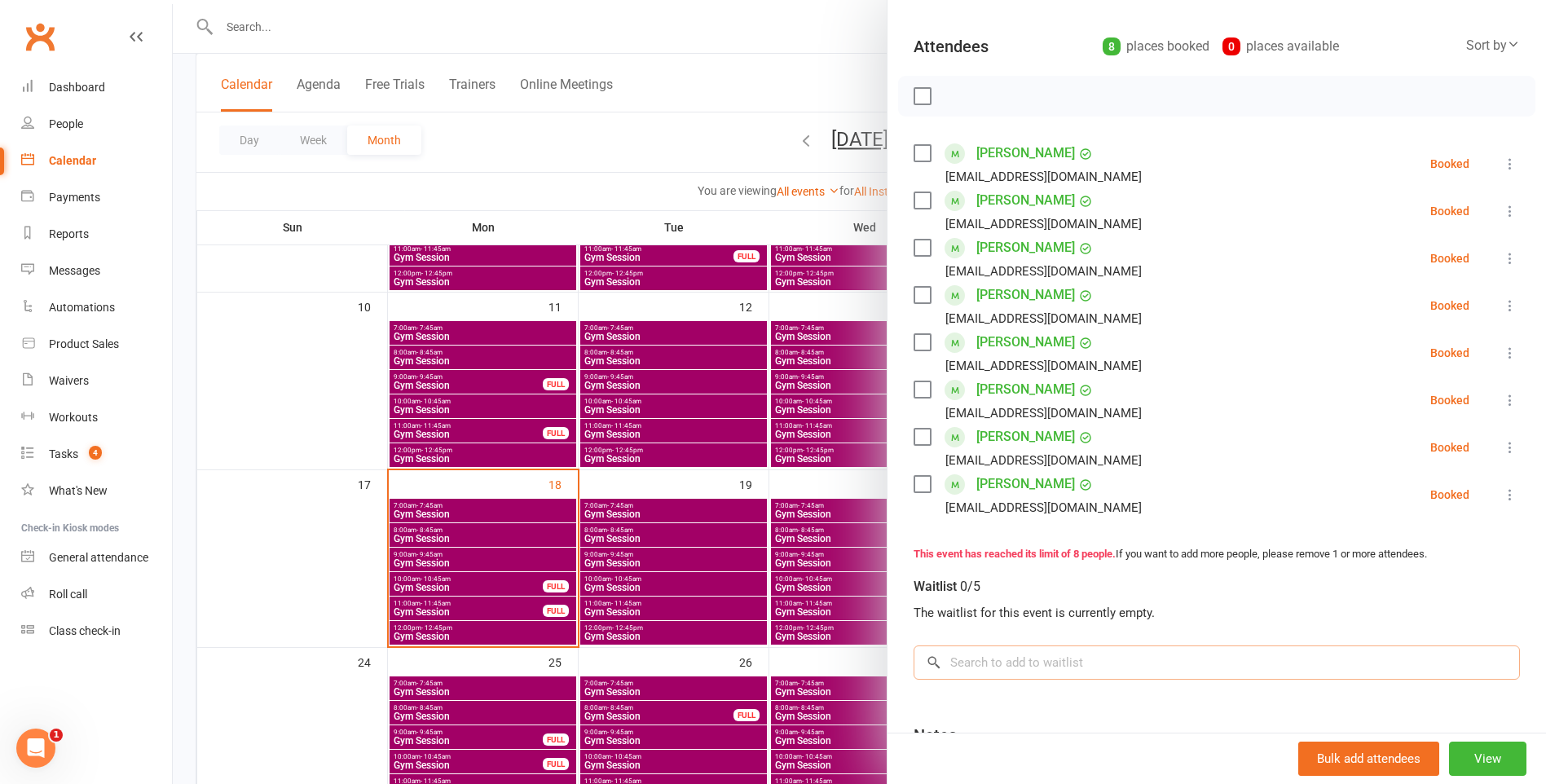
click at [1021, 664] on input "search" at bounding box center [1216, 662] width 606 height 35
click at [489, 581] on div at bounding box center [859, 392] width 1373 height 784
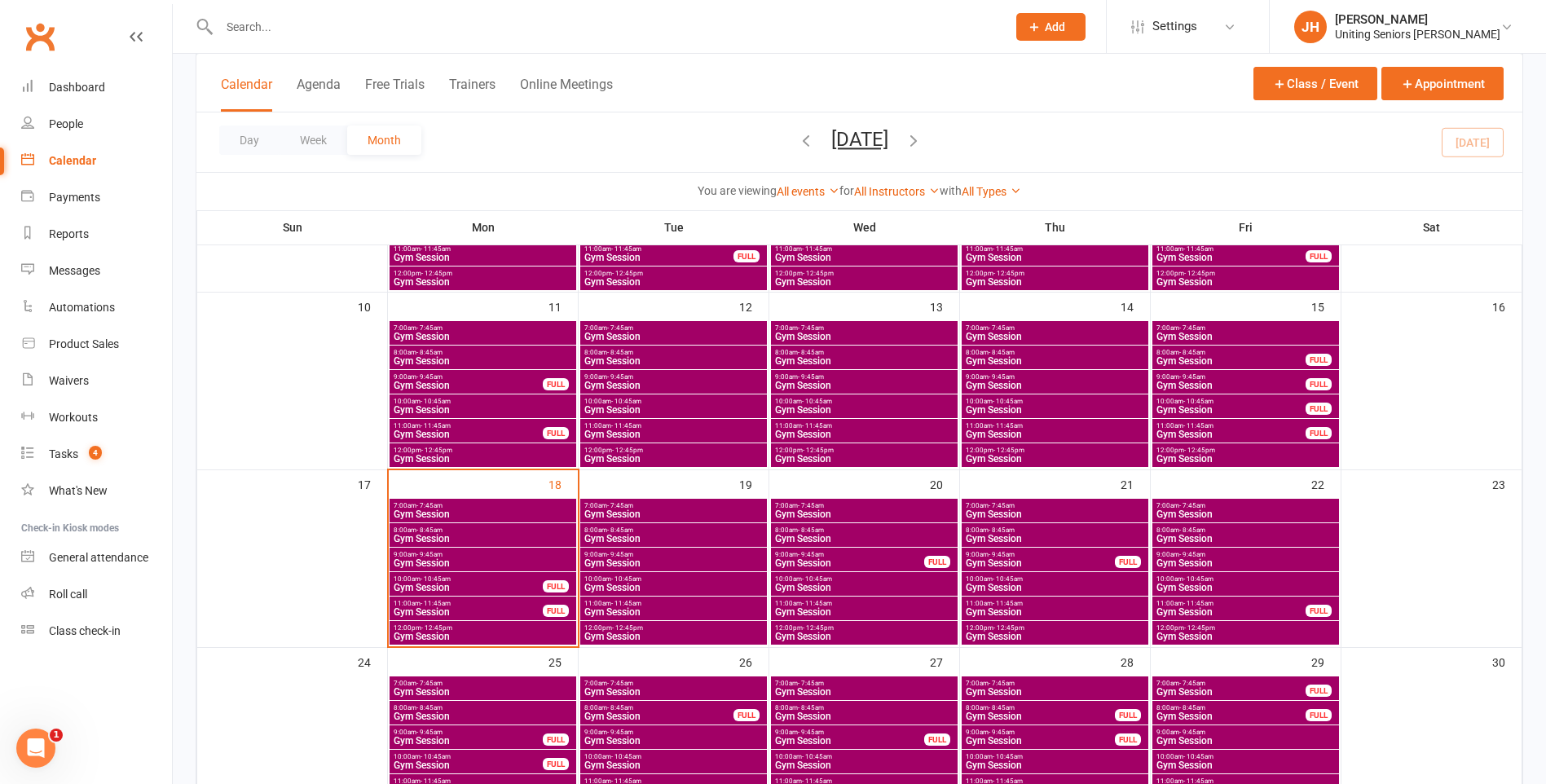
click at [490, 581] on span "10:00am - 10:45am" at bounding box center [468, 579] width 150 height 7
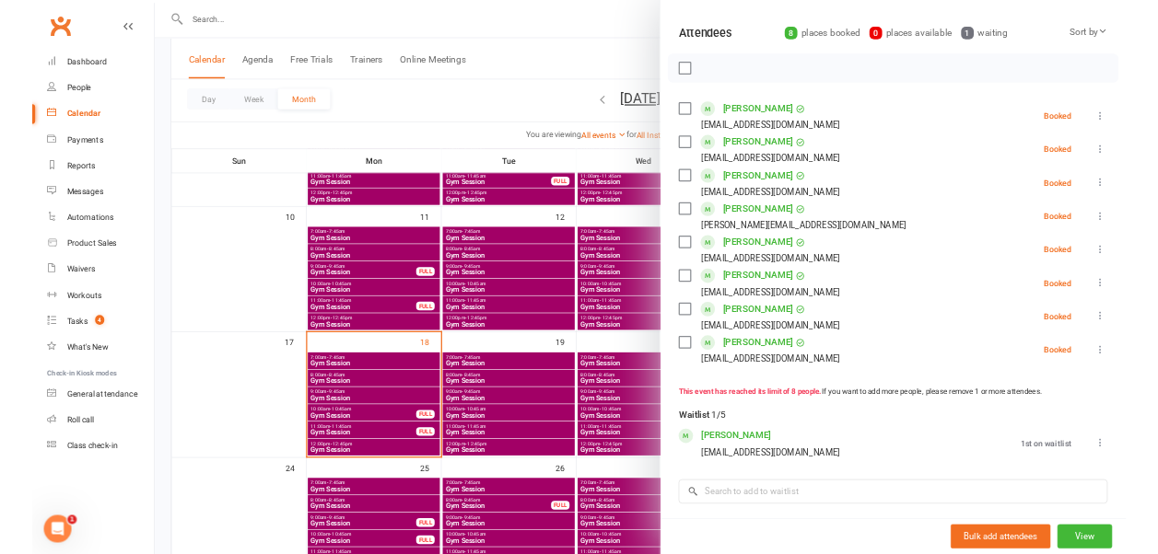
scroll to position [276, 0]
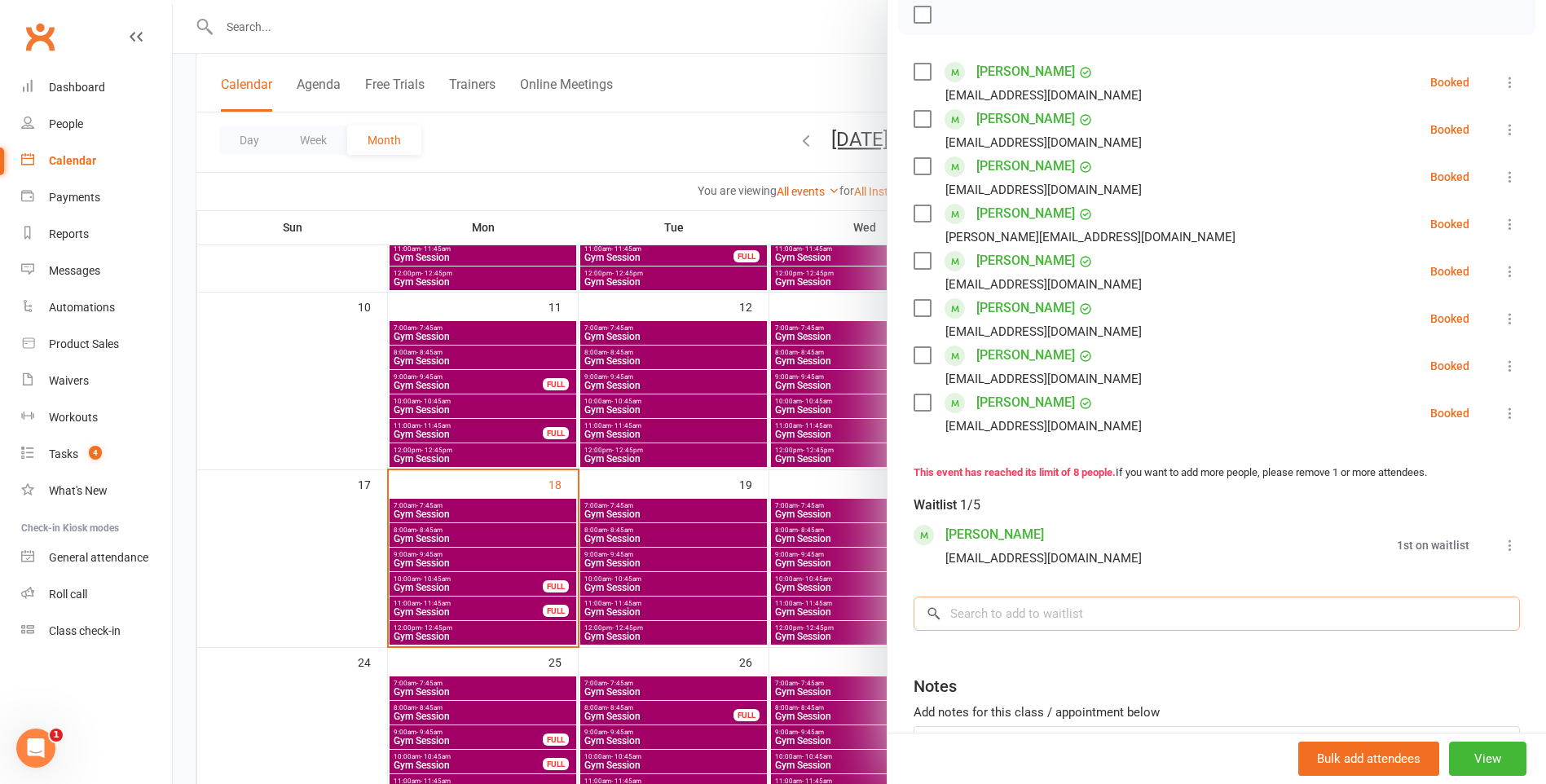
click at [1025, 620] on input "search" at bounding box center [1216, 613] width 606 height 35
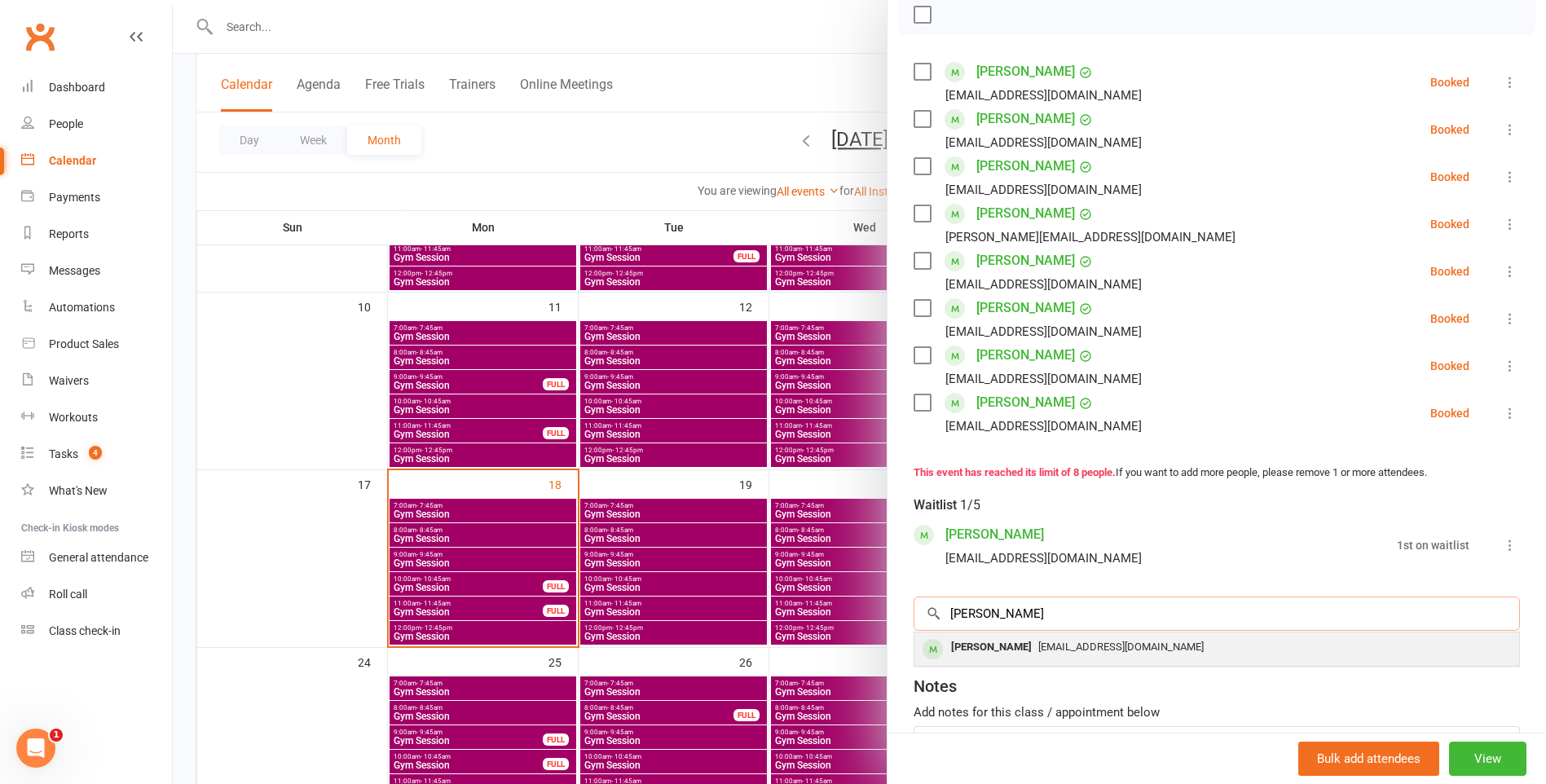
type input "[PERSON_NAME]"
click at [1112, 649] on div "[EMAIL_ADDRESS][DOMAIN_NAME]" at bounding box center [1217, 647] width 592 height 24
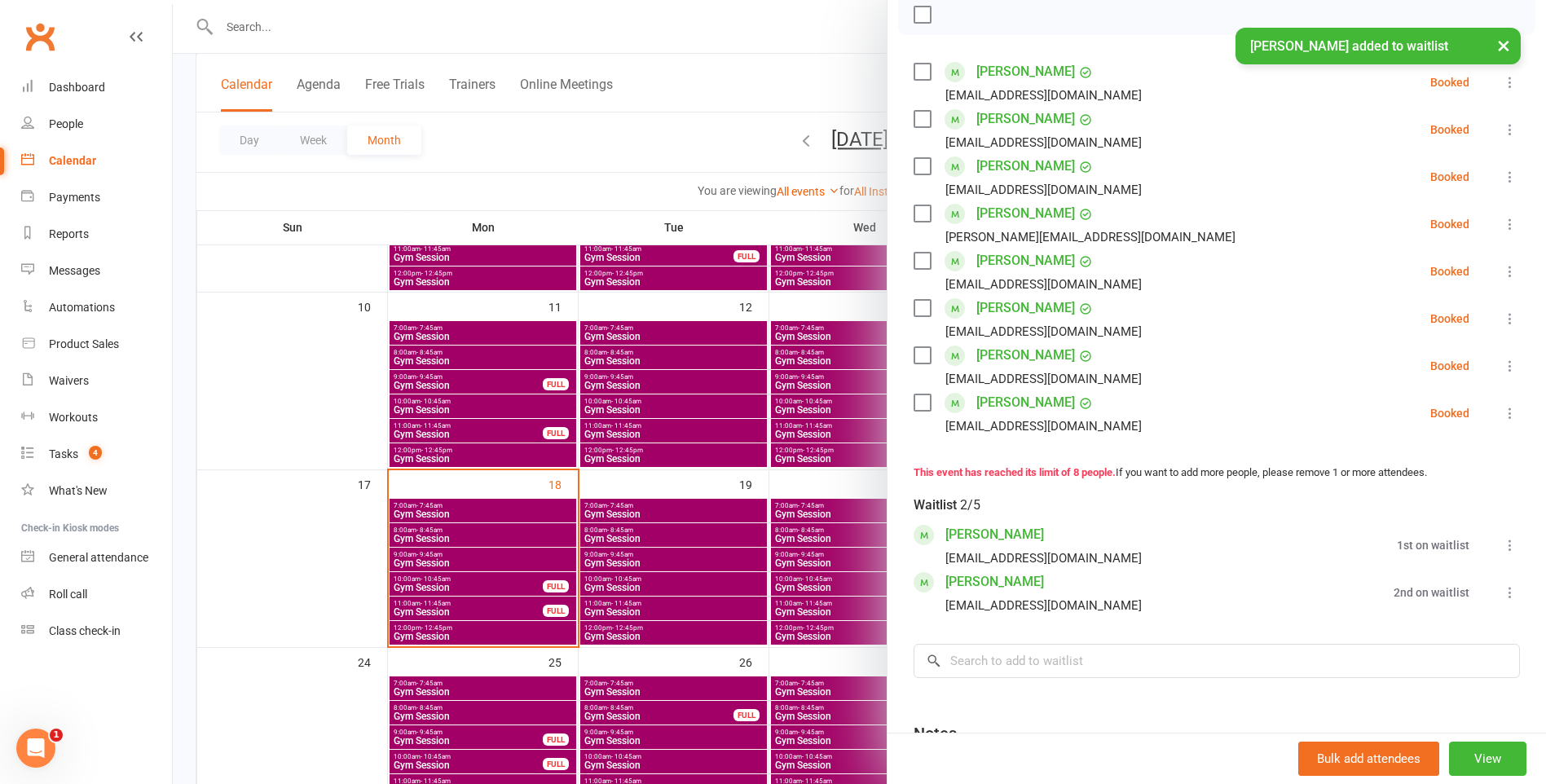
click at [713, 104] on div at bounding box center [859, 392] width 1373 height 784
